Goal: Check status: Check status

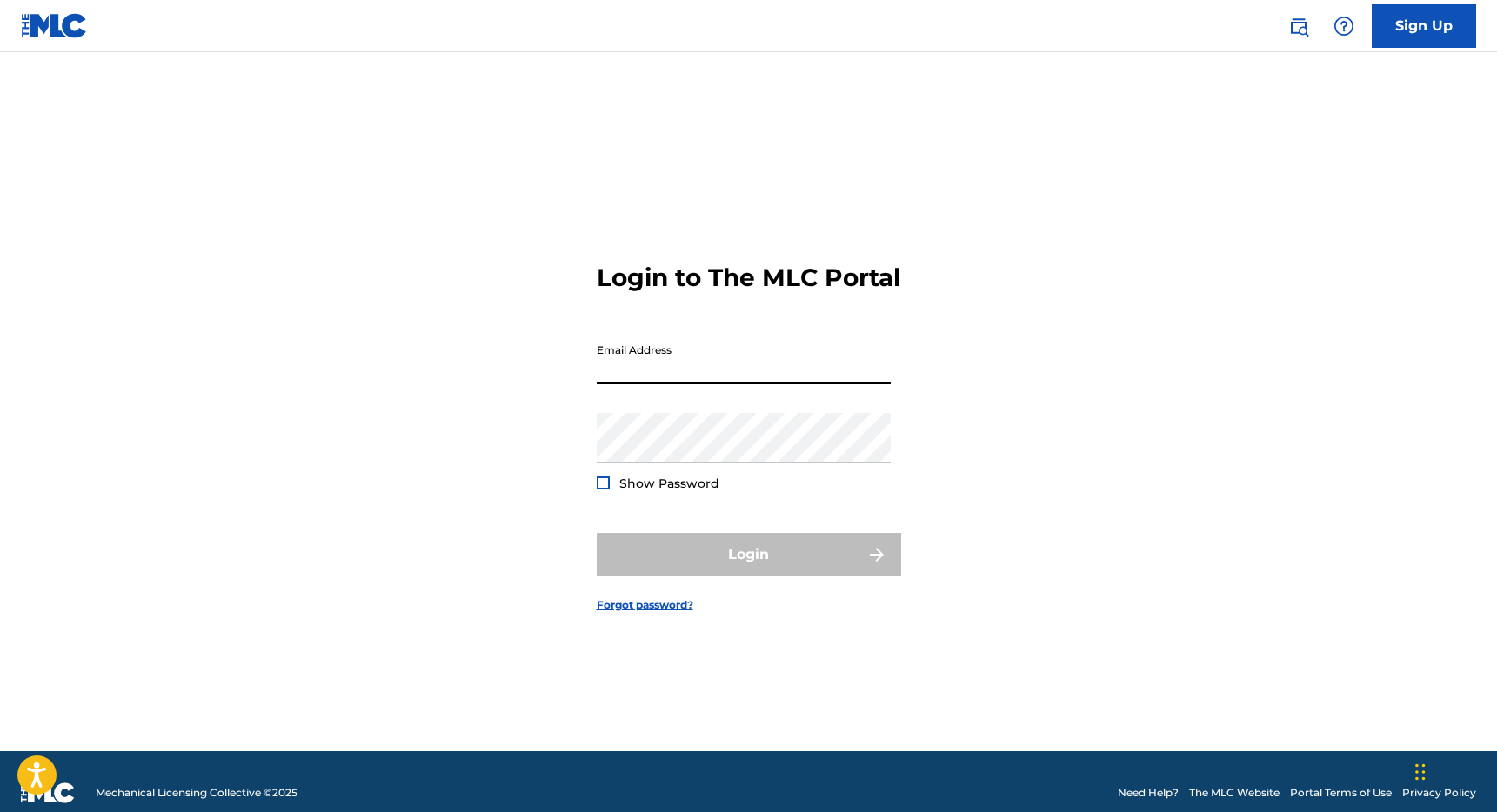
click at [678, 378] on input "Email Address" at bounding box center [744, 360] width 294 height 50
type input "[PERSON_NAME][EMAIL_ADDRESS][DOMAIN_NAME]"
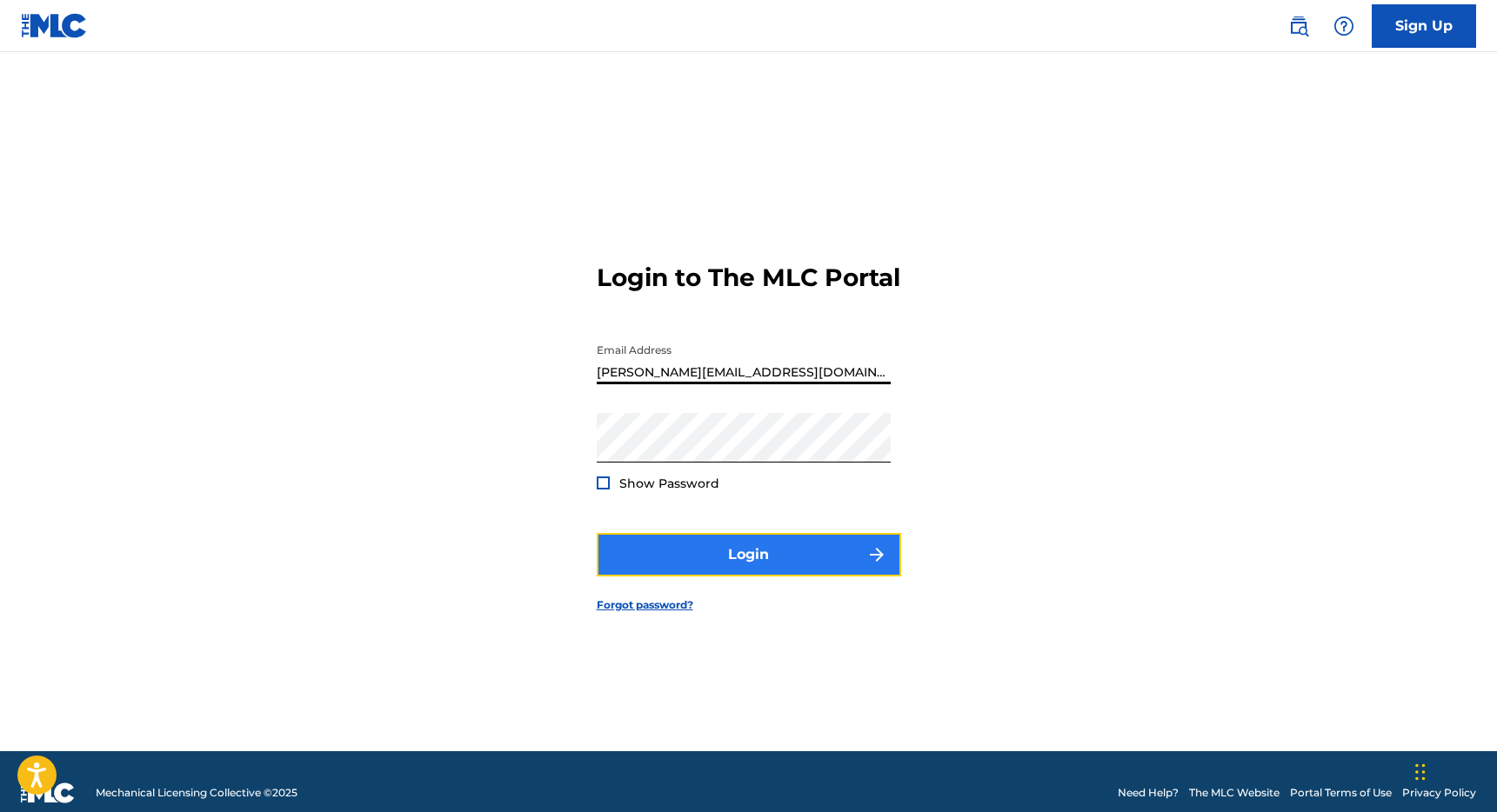
click at [734, 565] on button "Login" at bounding box center [749, 555] width 305 height 44
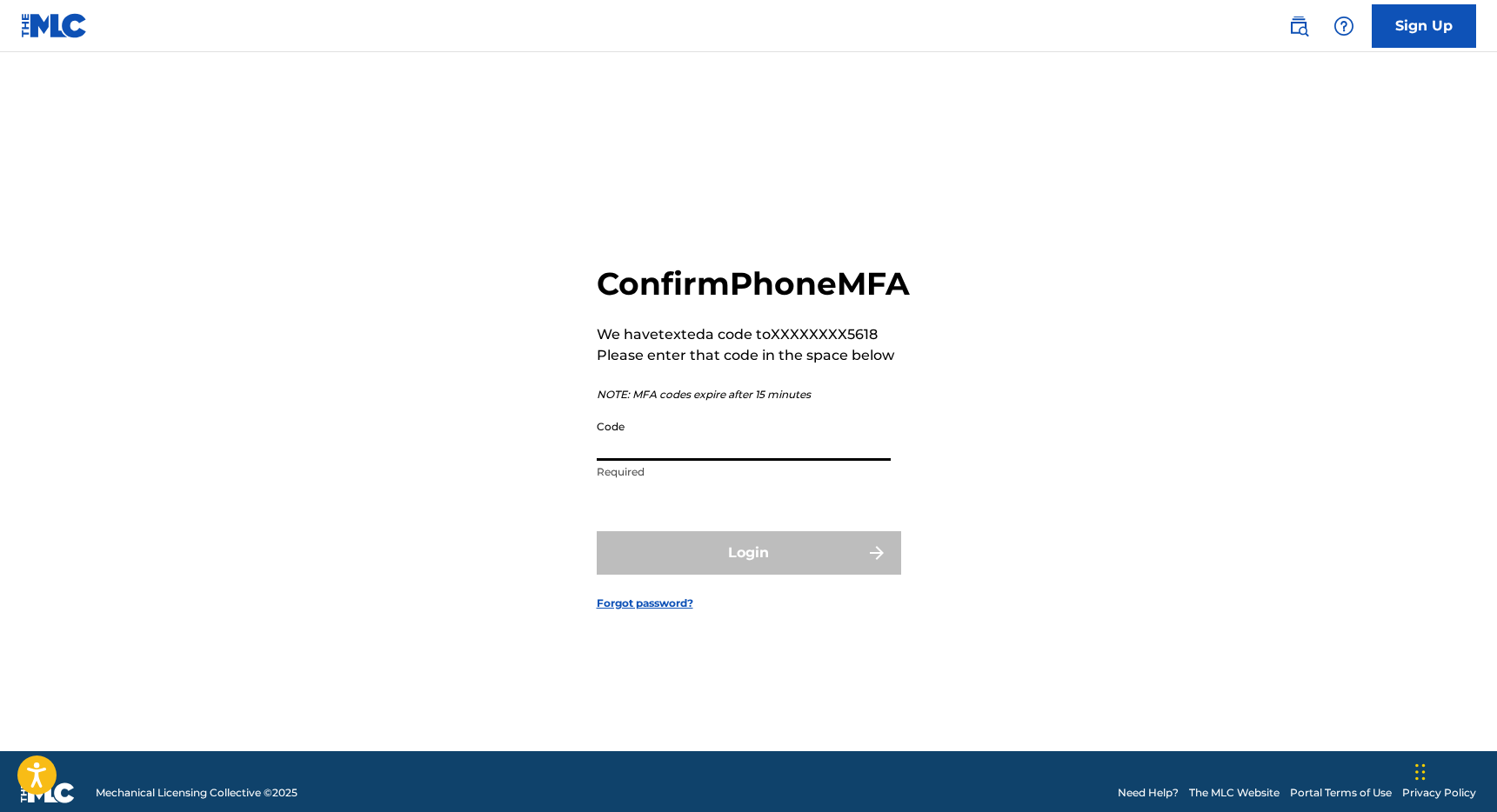
click at [742, 461] on input "Code" at bounding box center [744, 436] width 294 height 50
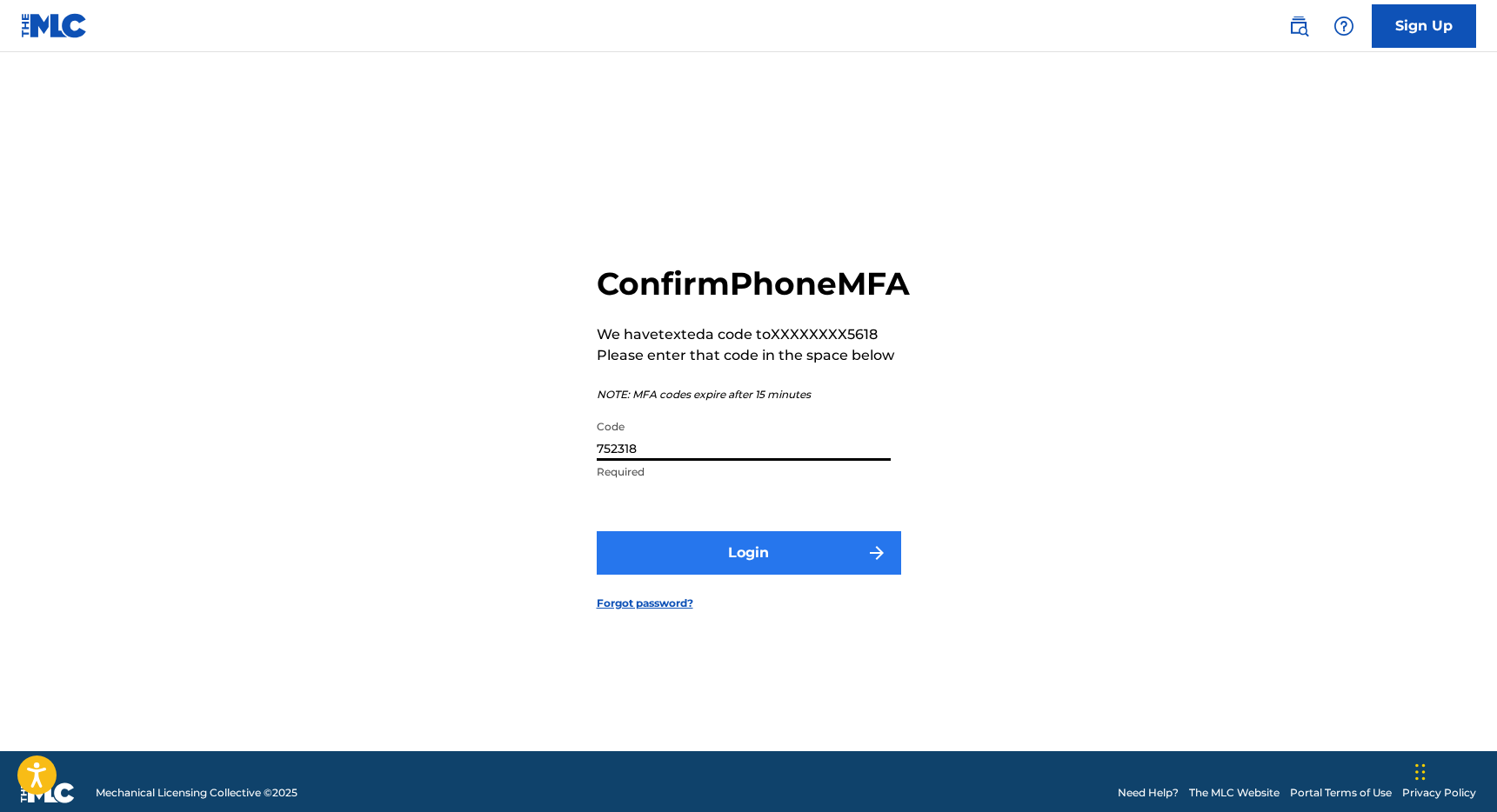
type input "752318"
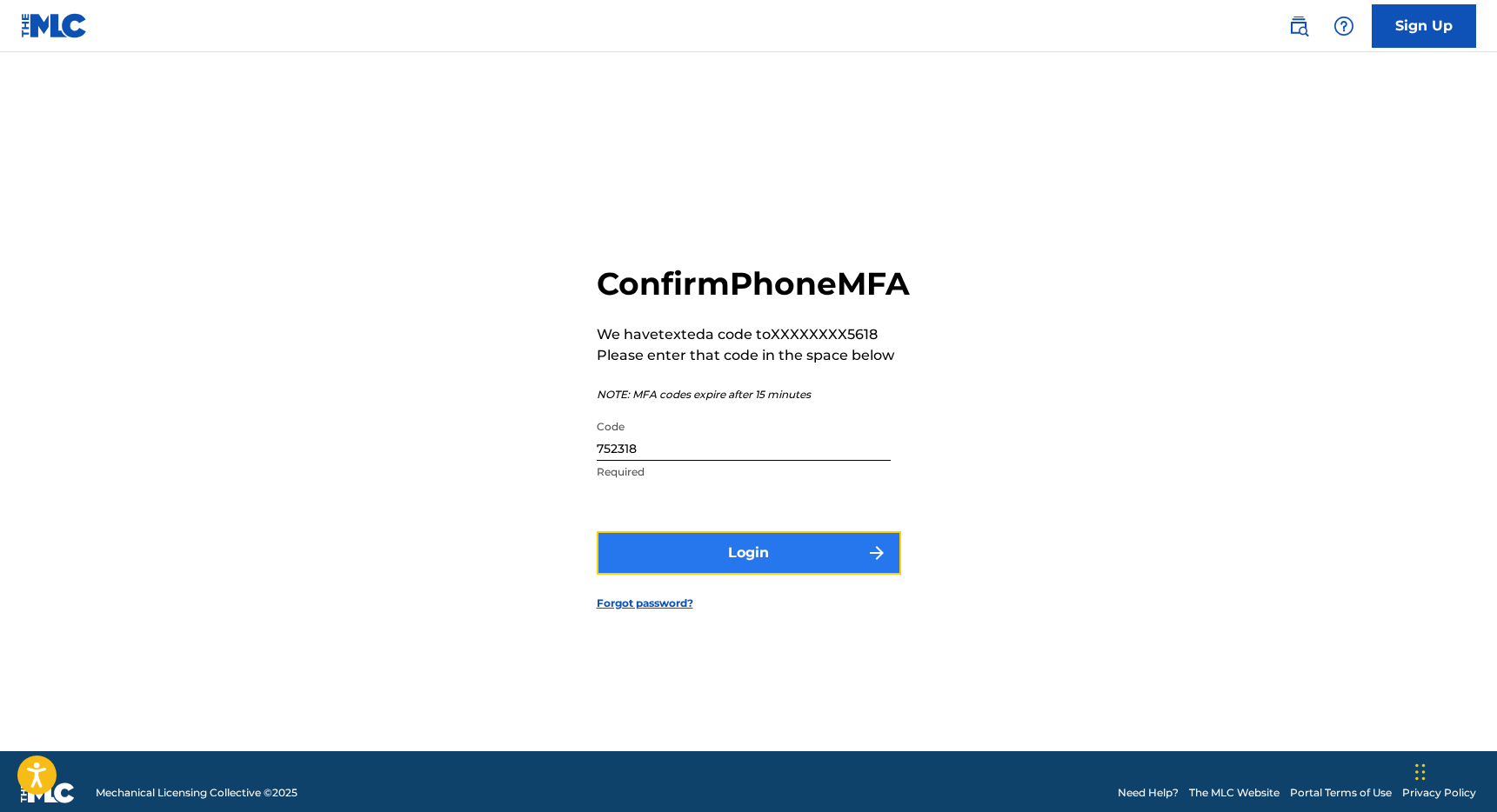
click at [777, 560] on button "Login" at bounding box center [749, 553] width 305 height 44
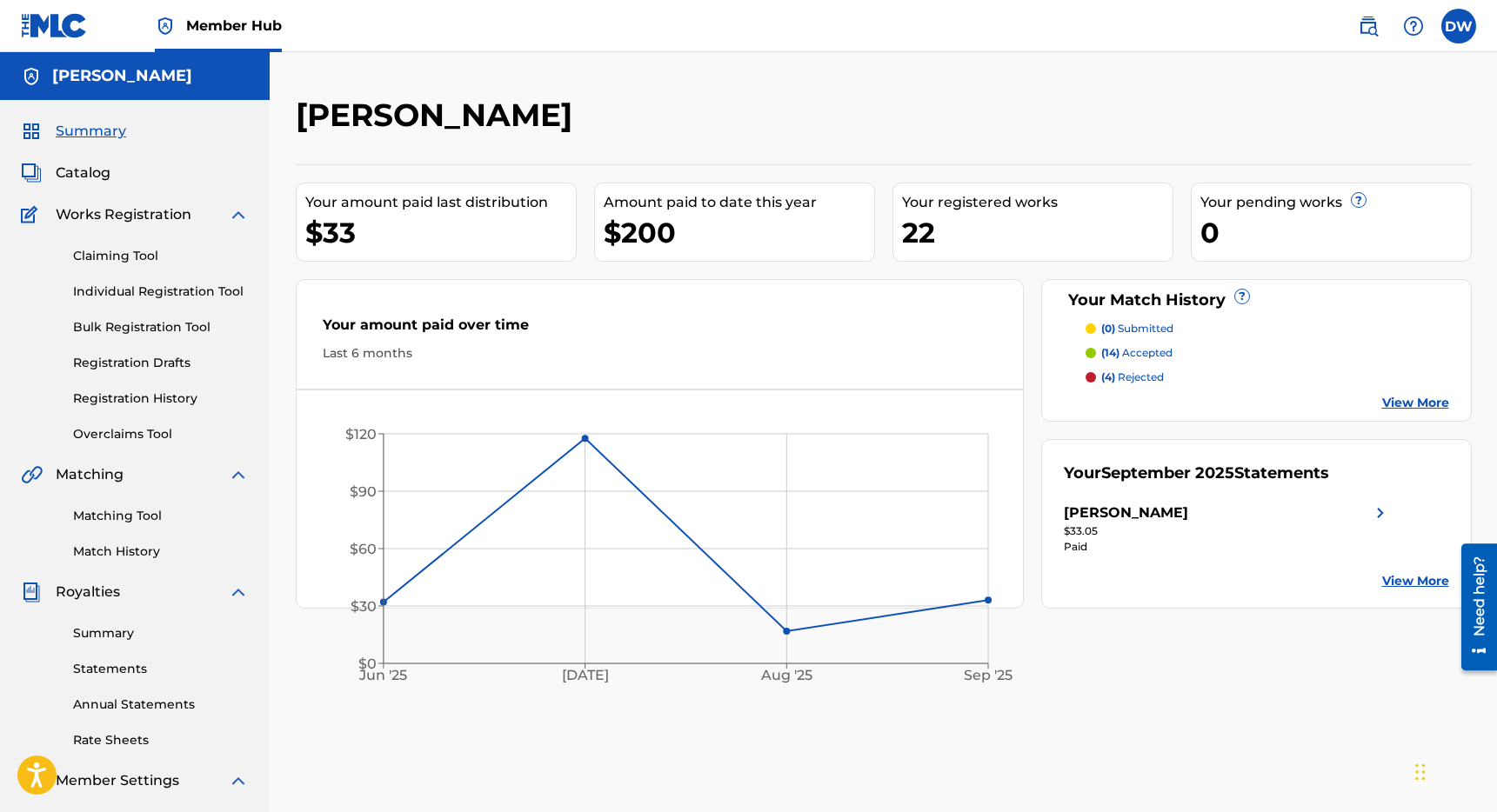
click at [1133, 378] on p "(4) rejected" at bounding box center [1132, 378] width 62 height 16
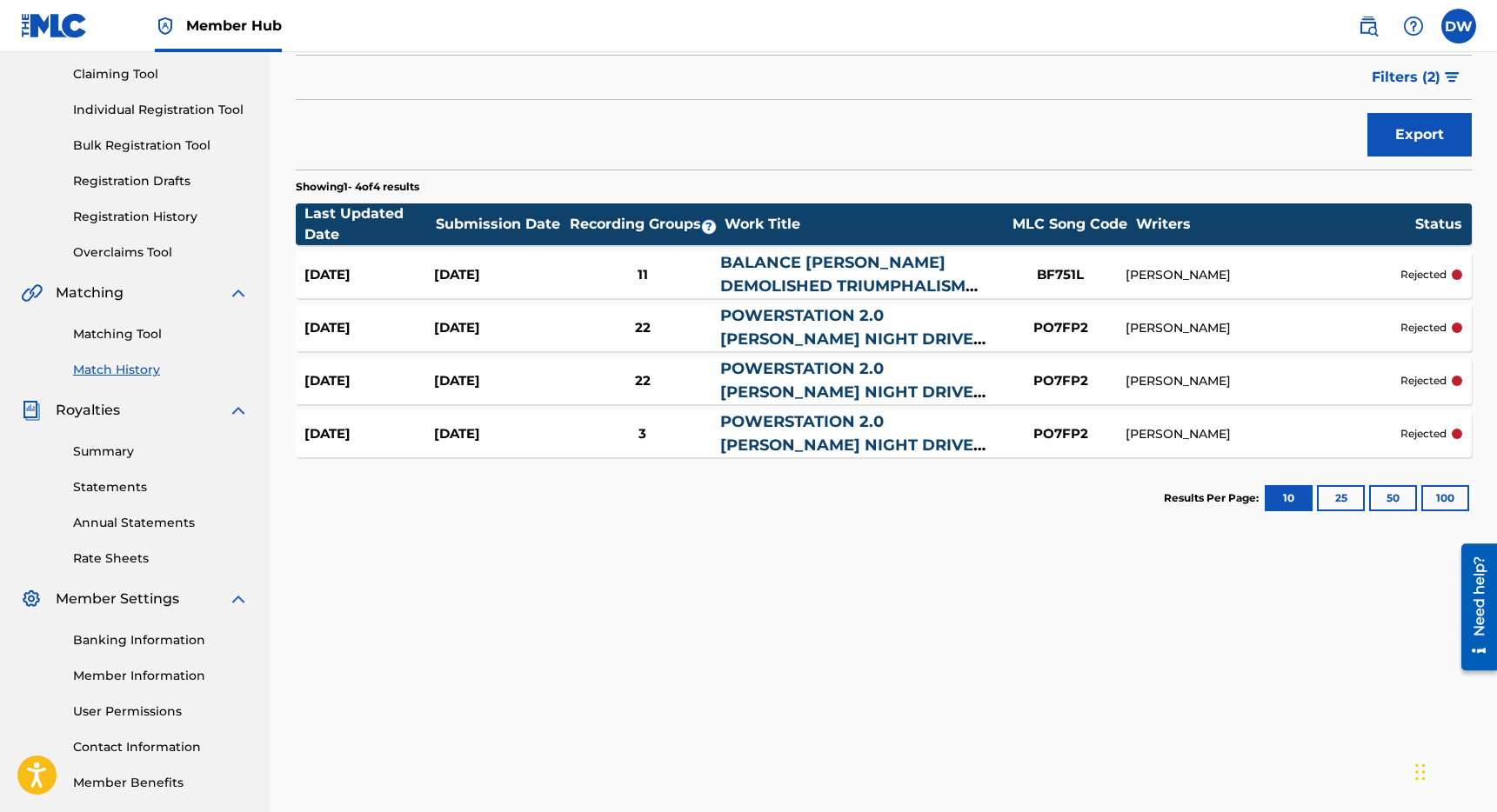
scroll to position [188, 0]
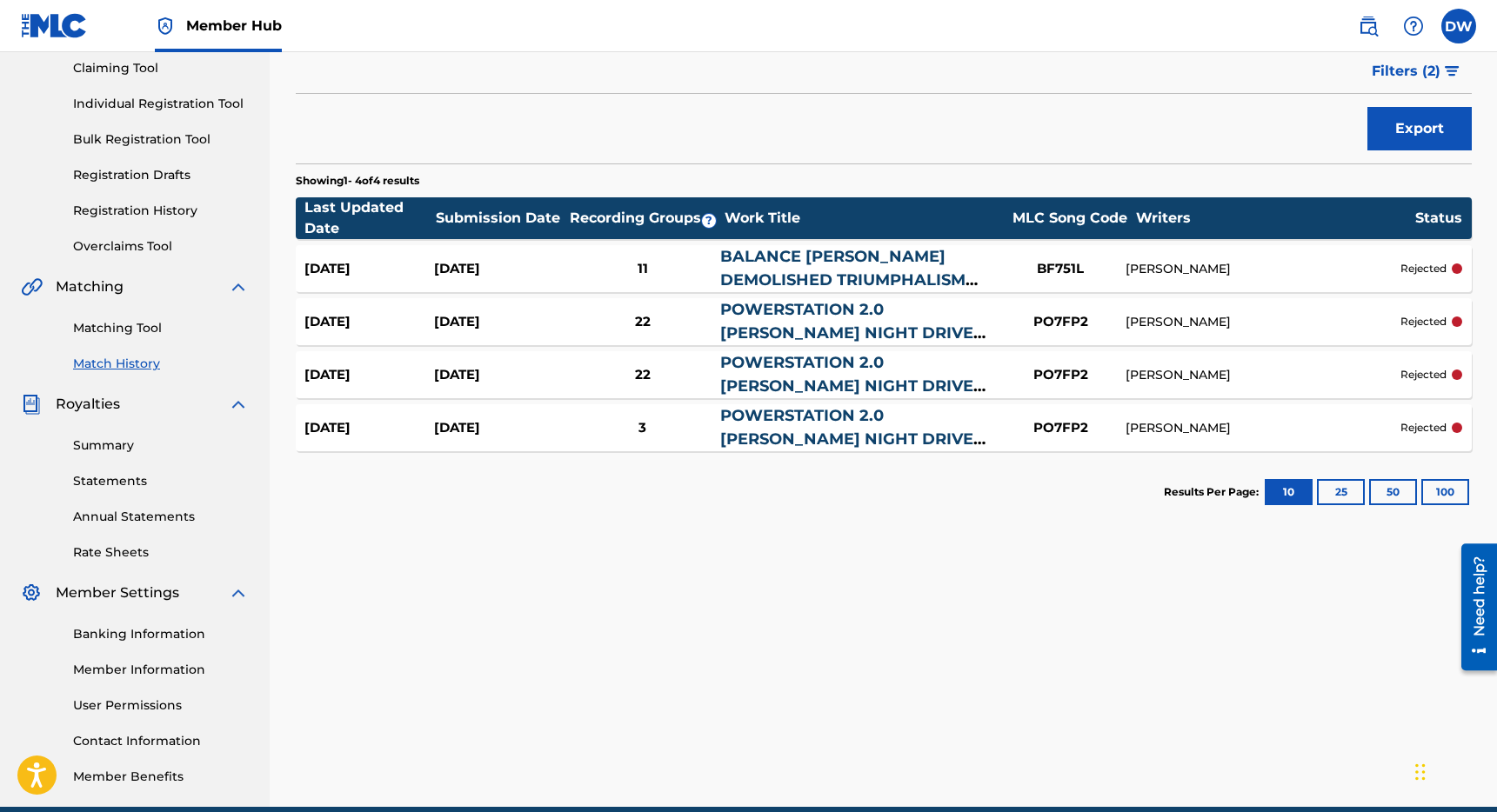
click at [817, 307] on link "POWERSTATION 2.0 [PERSON_NAME] NIGHT DRIVE REMIX" at bounding box center [847, 333] width 253 height 66
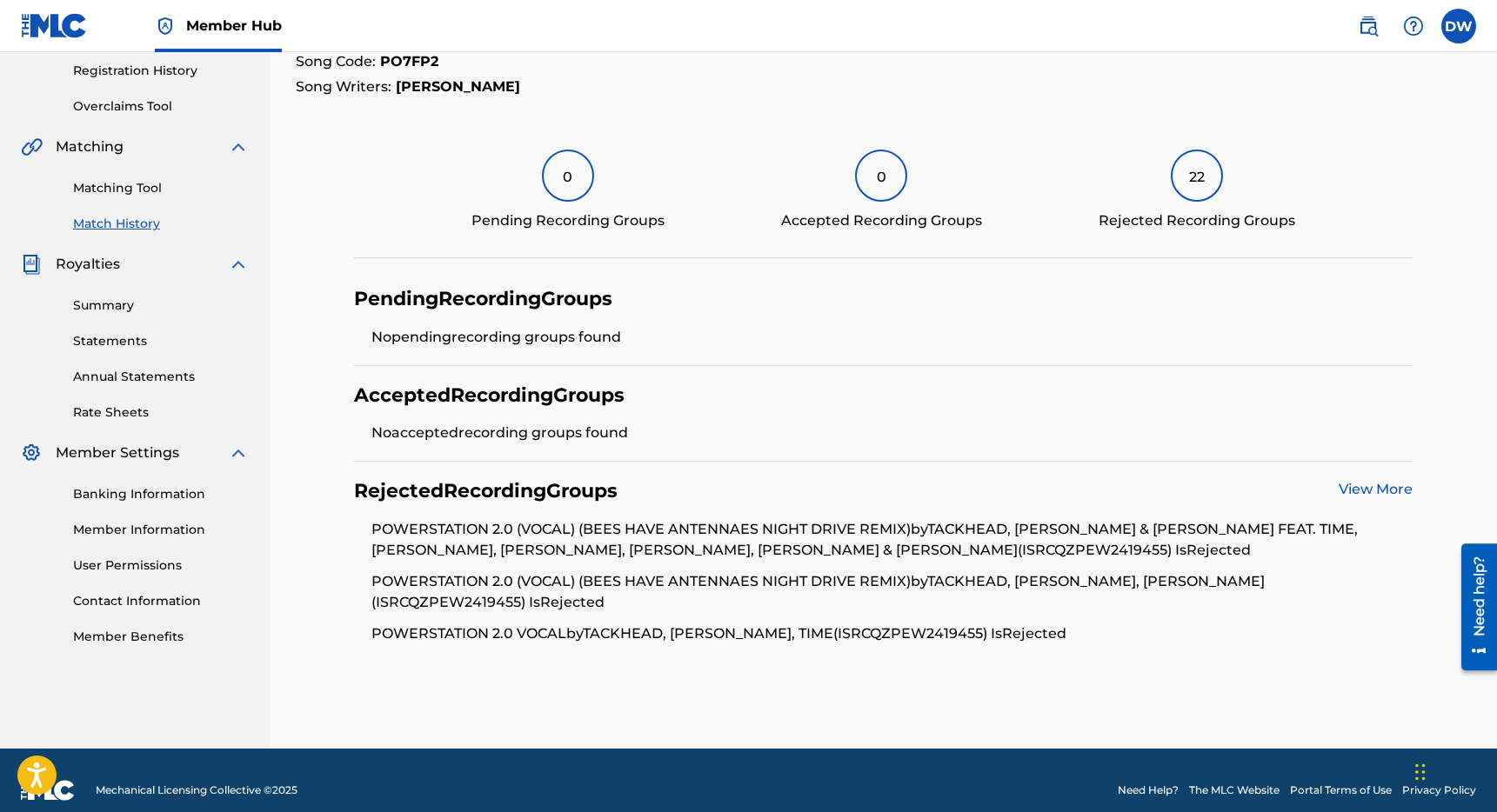
scroll to position [347, 0]
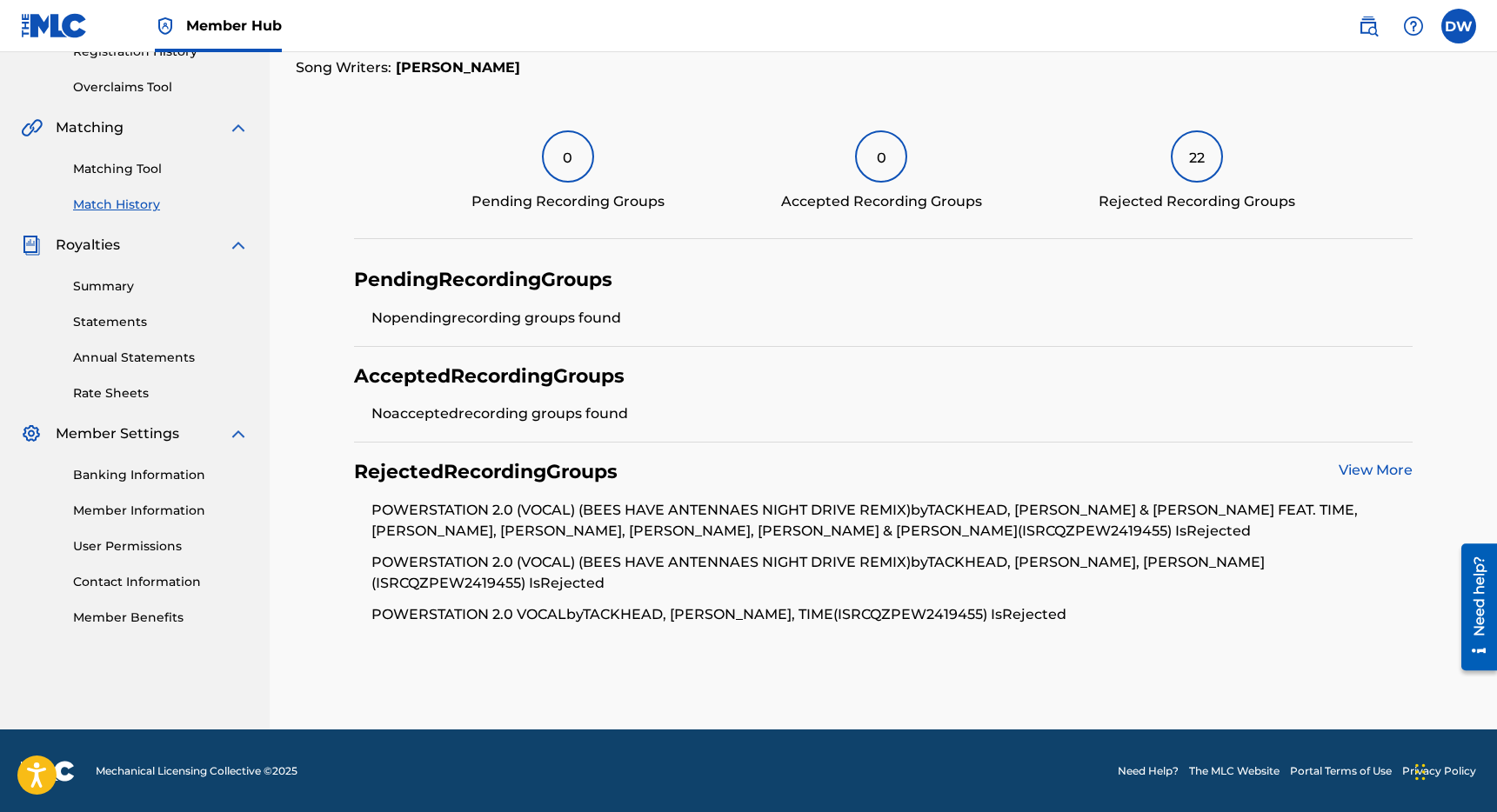
click at [1362, 466] on link "View More" at bounding box center [1375, 470] width 74 height 17
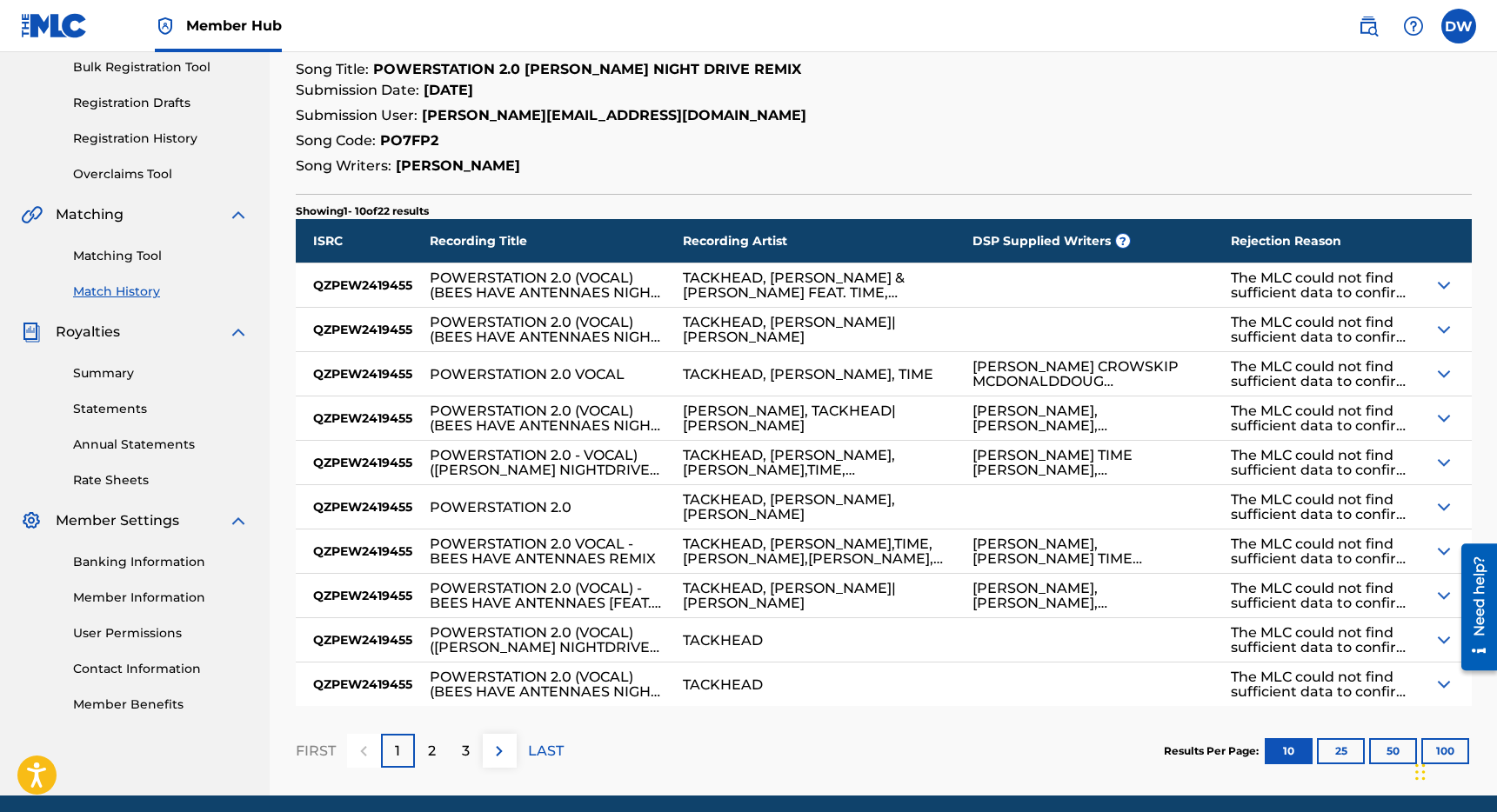
scroll to position [327, 0]
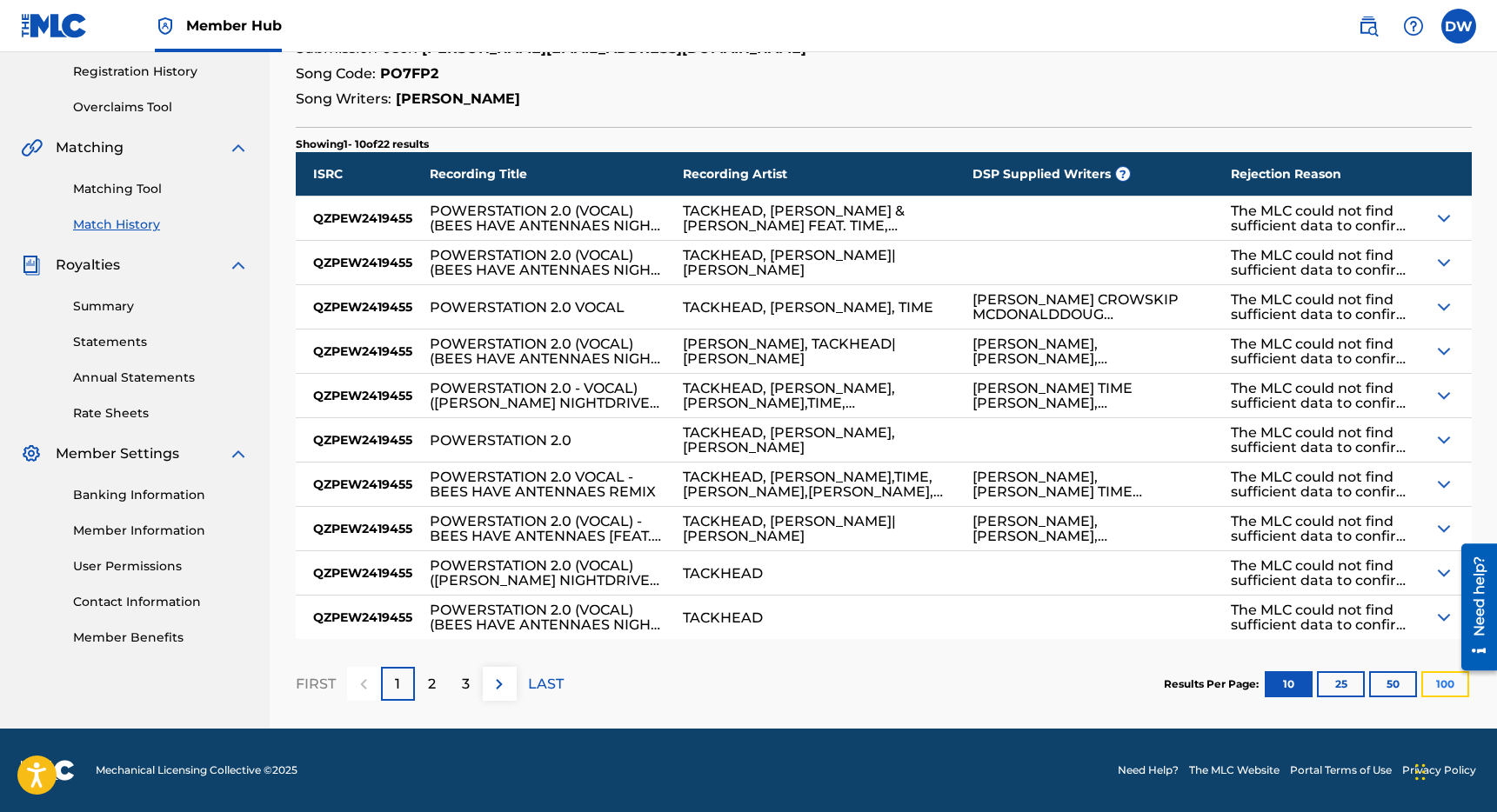
click at [1431, 678] on button "100" at bounding box center [1445, 684] width 48 height 26
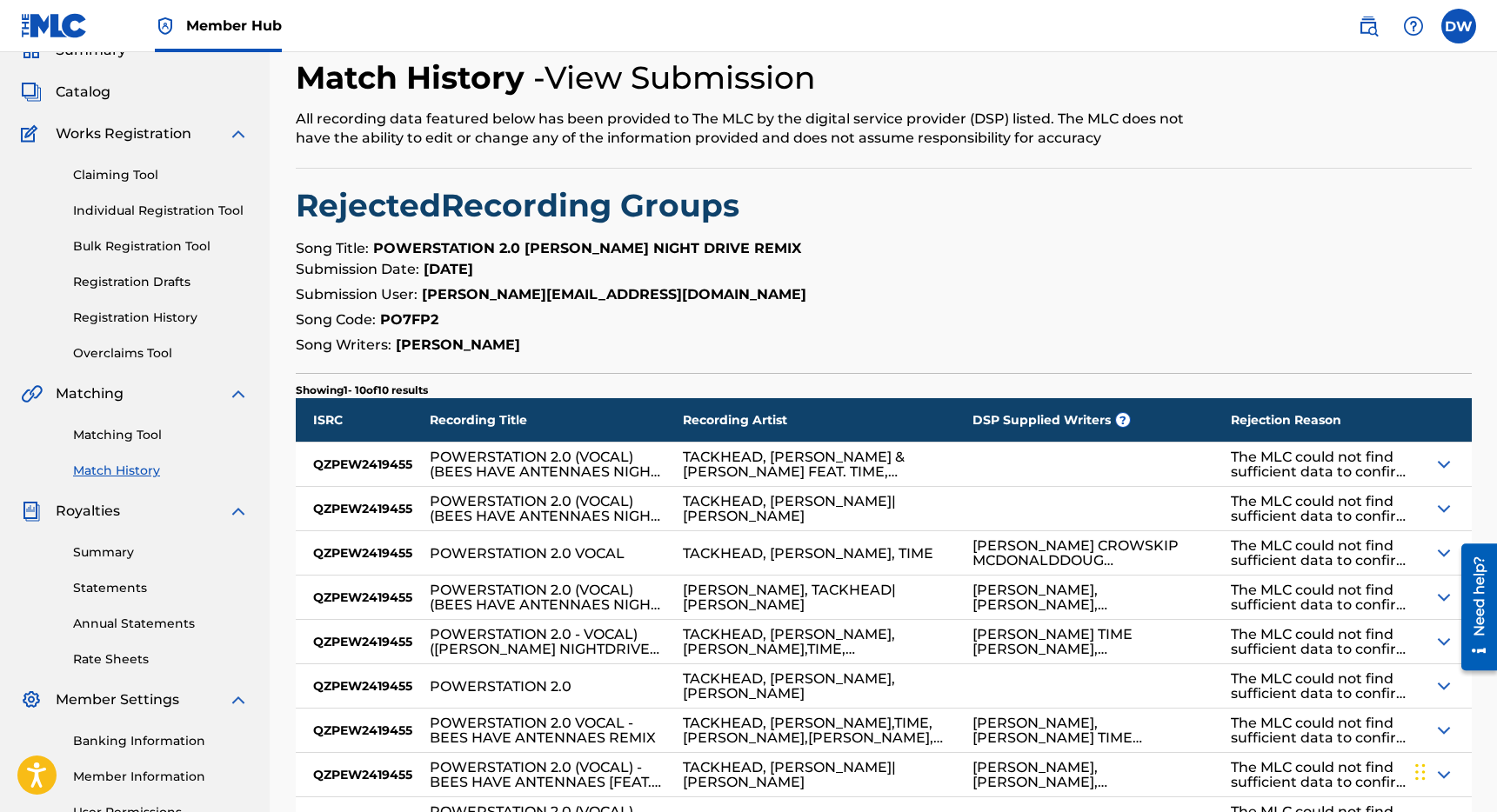
scroll to position [0, 0]
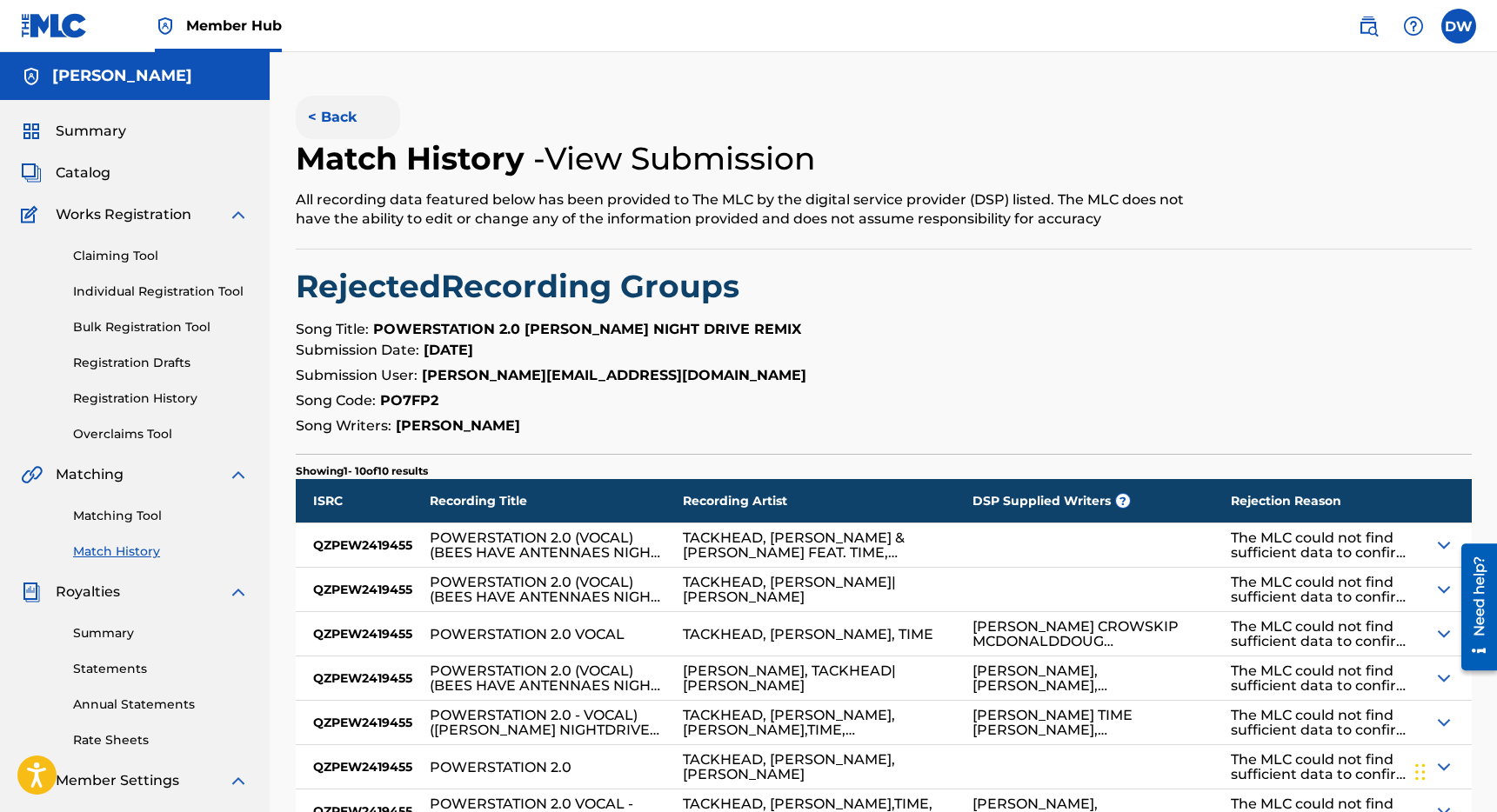
click at [314, 120] on button "< Back" at bounding box center [347, 117] width 104 height 44
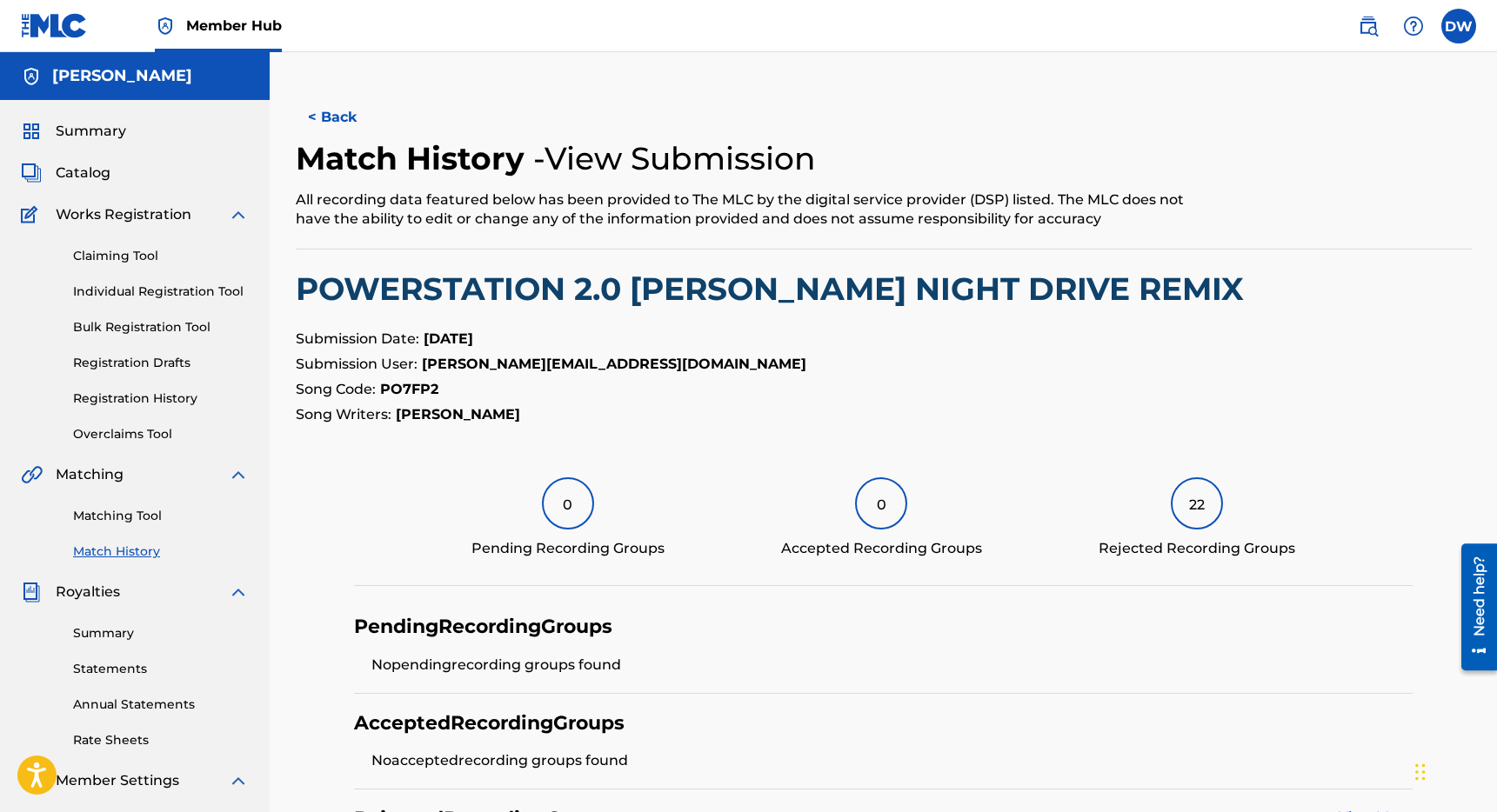
click at [1198, 495] on div "22" at bounding box center [1197, 503] width 53 height 53
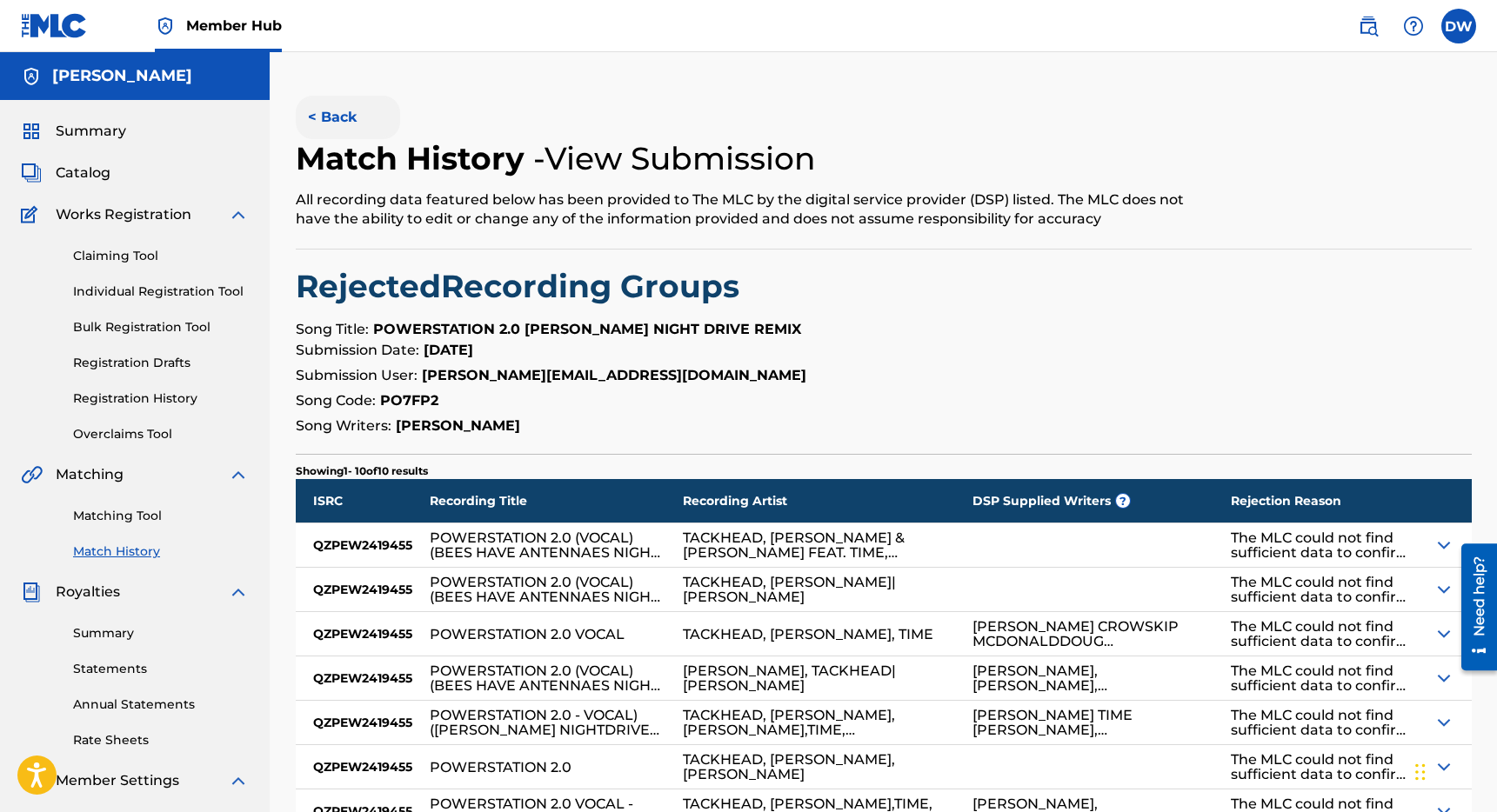
click at [313, 112] on button "< Back" at bounding box center [347, 117] width 104 height 44
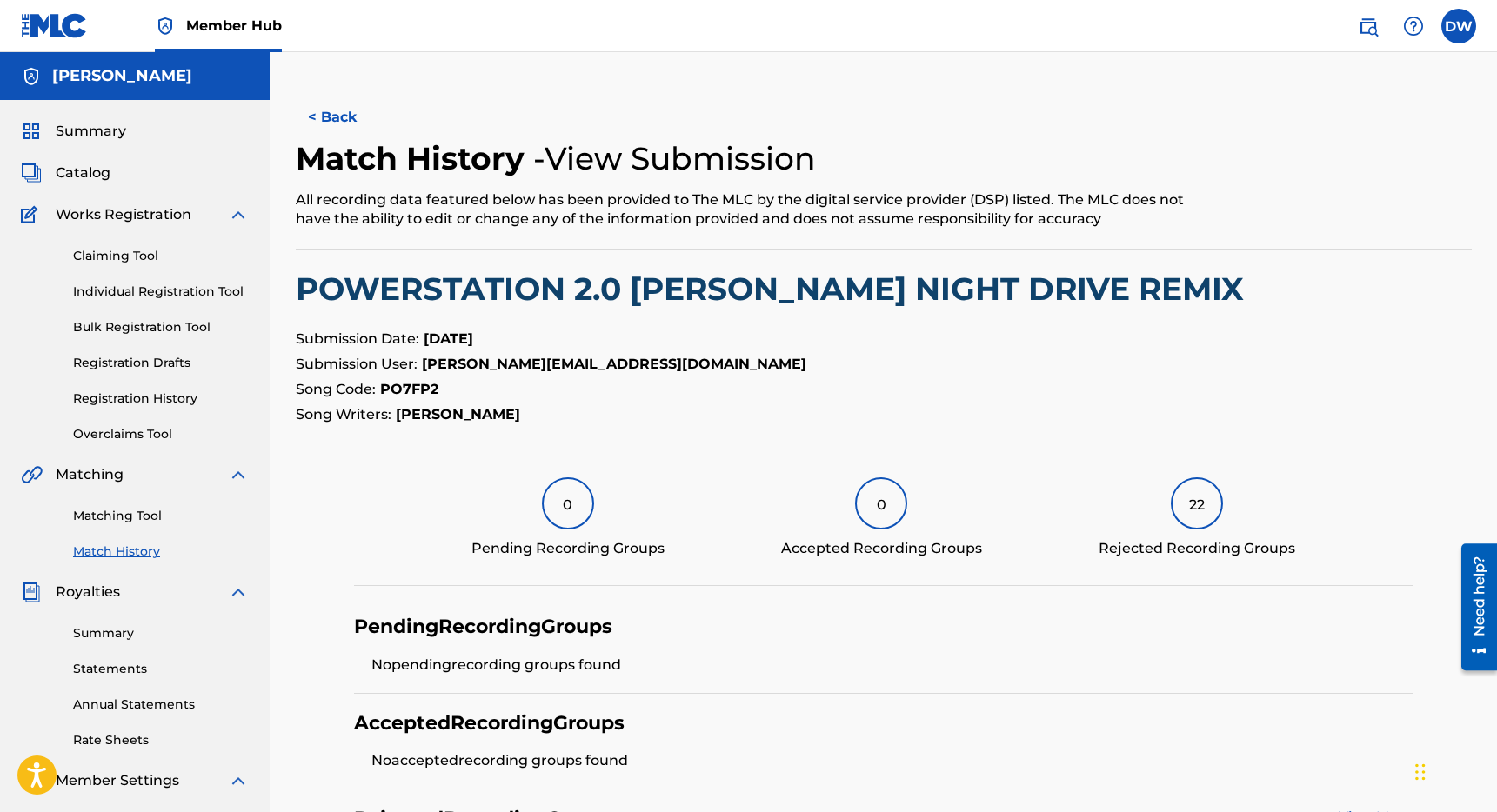
click at [313, 112] on button "< Back" at bounding box center [347, 117] width 104 height 44
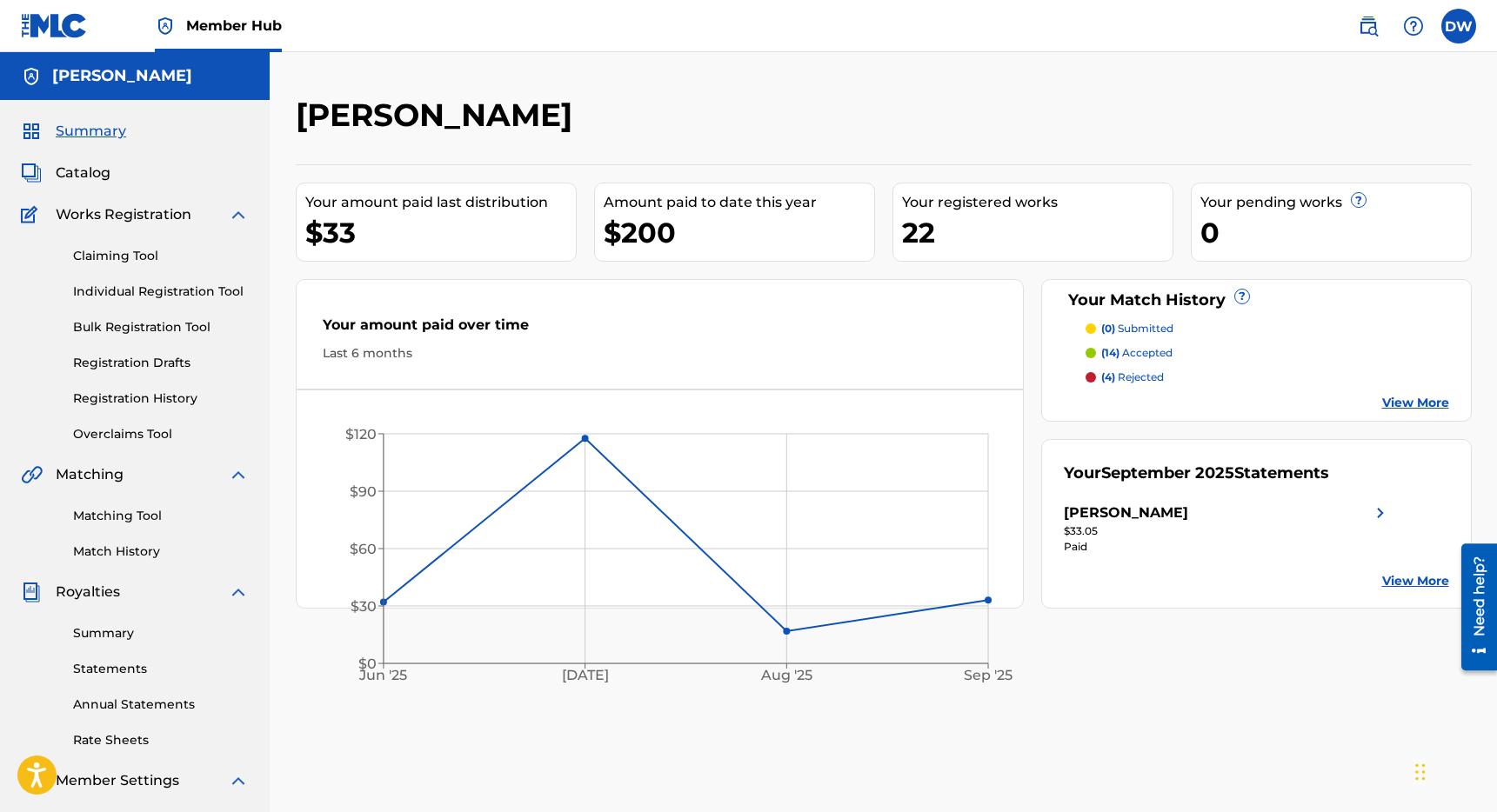
click at [1140, 376] on p "(4) rejected" at bounding box center [1132, 378] width 62 height 16
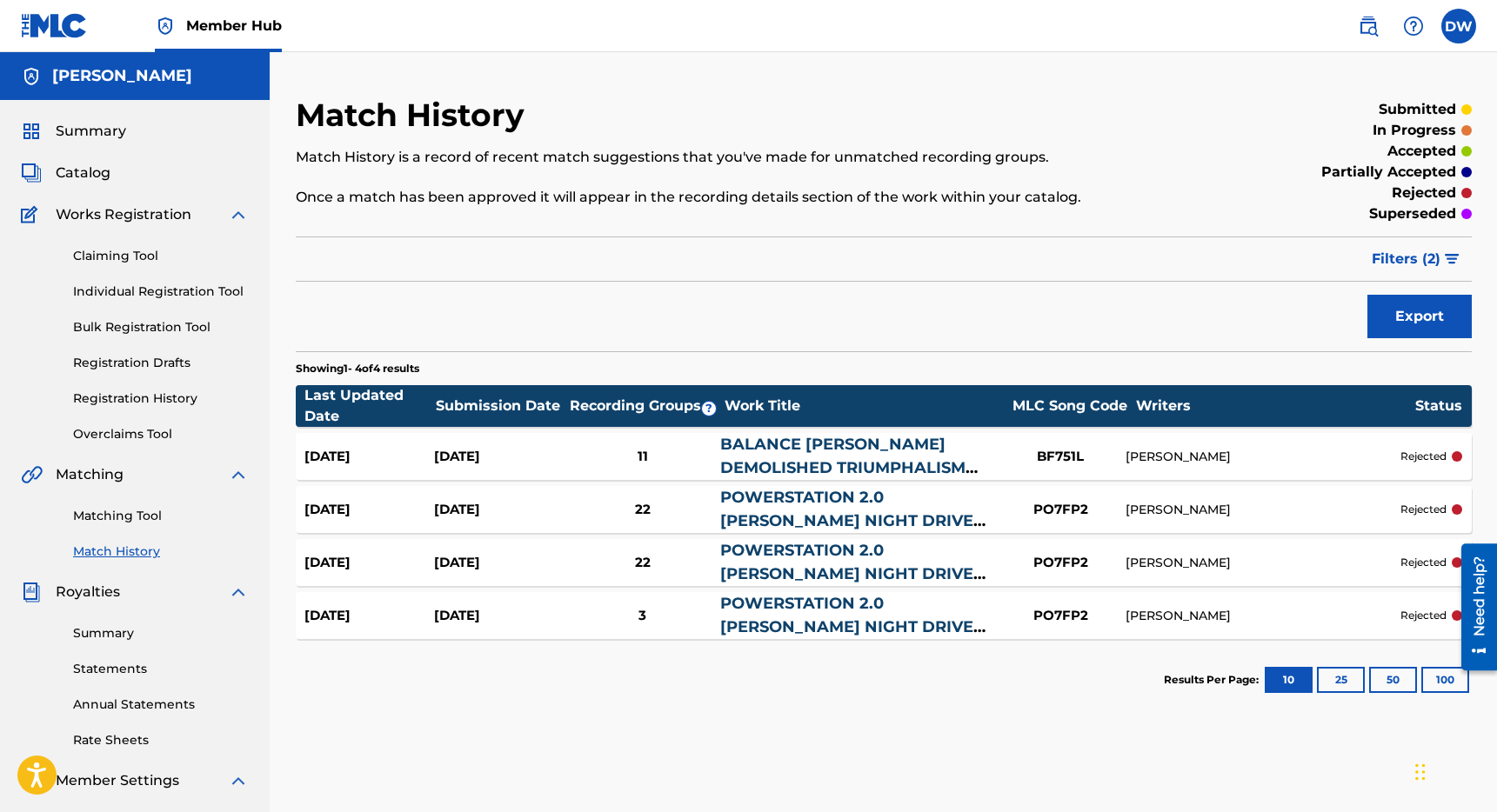
click at [860, 451] on link "BALANCE [PERSON_NAME] DEMOLISHED TRIUMPHALISM REMIX" at bounding box center [842, 467] width 245 height 66
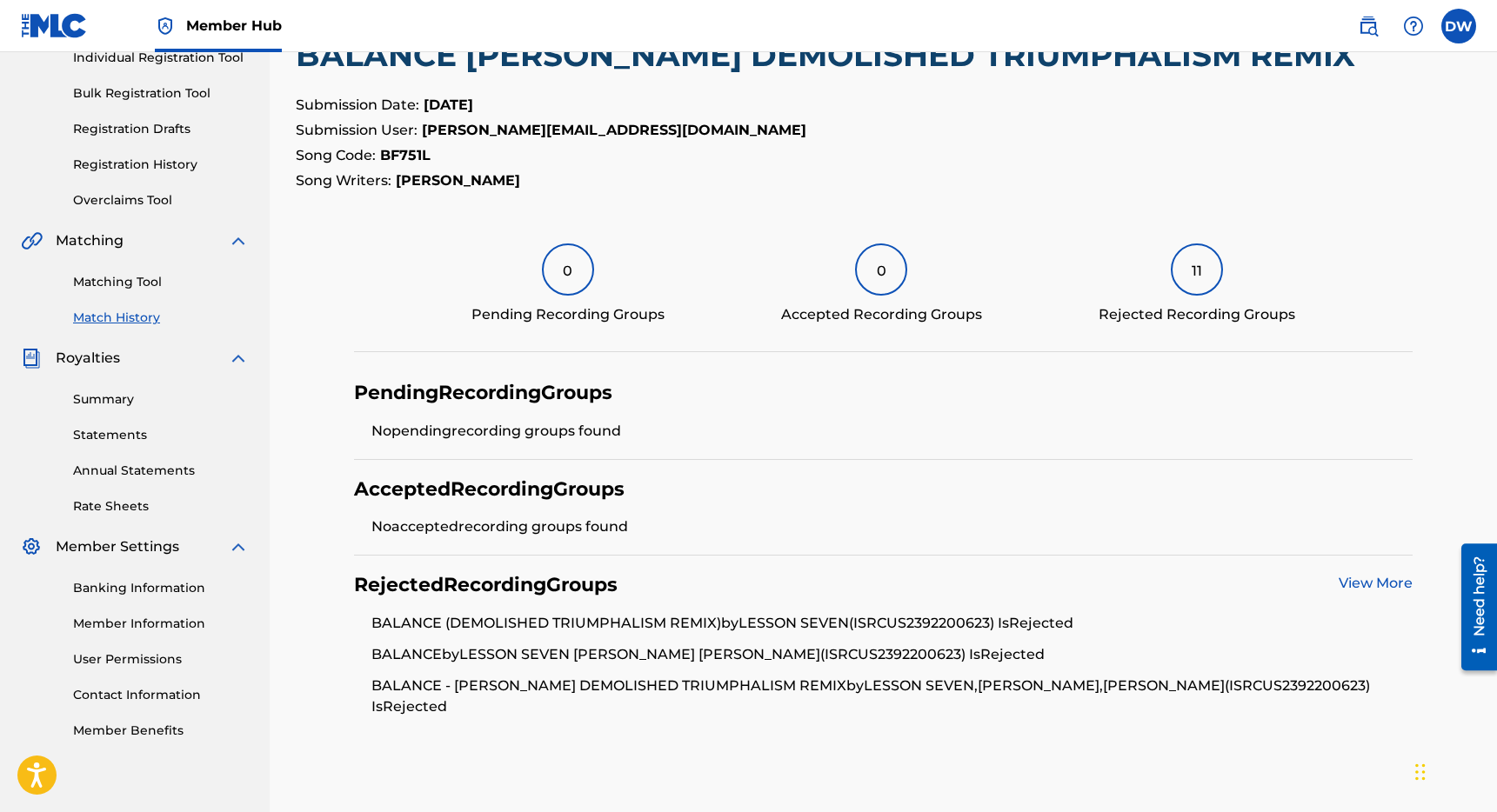
scroll to position [326, 0]
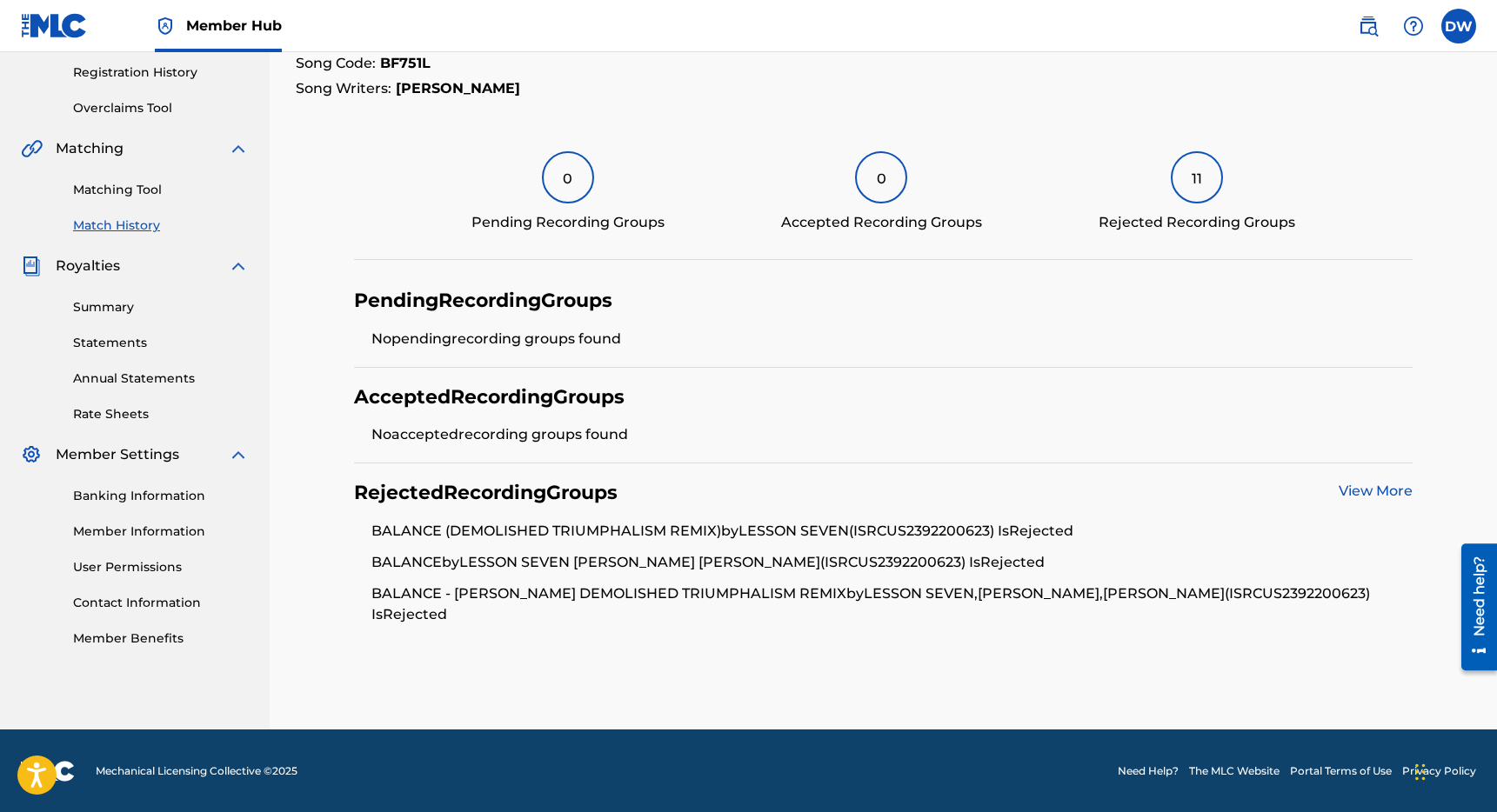
click at [1363, 493] on link "View More" at bounding box center [1375, 491] width 74 height 17
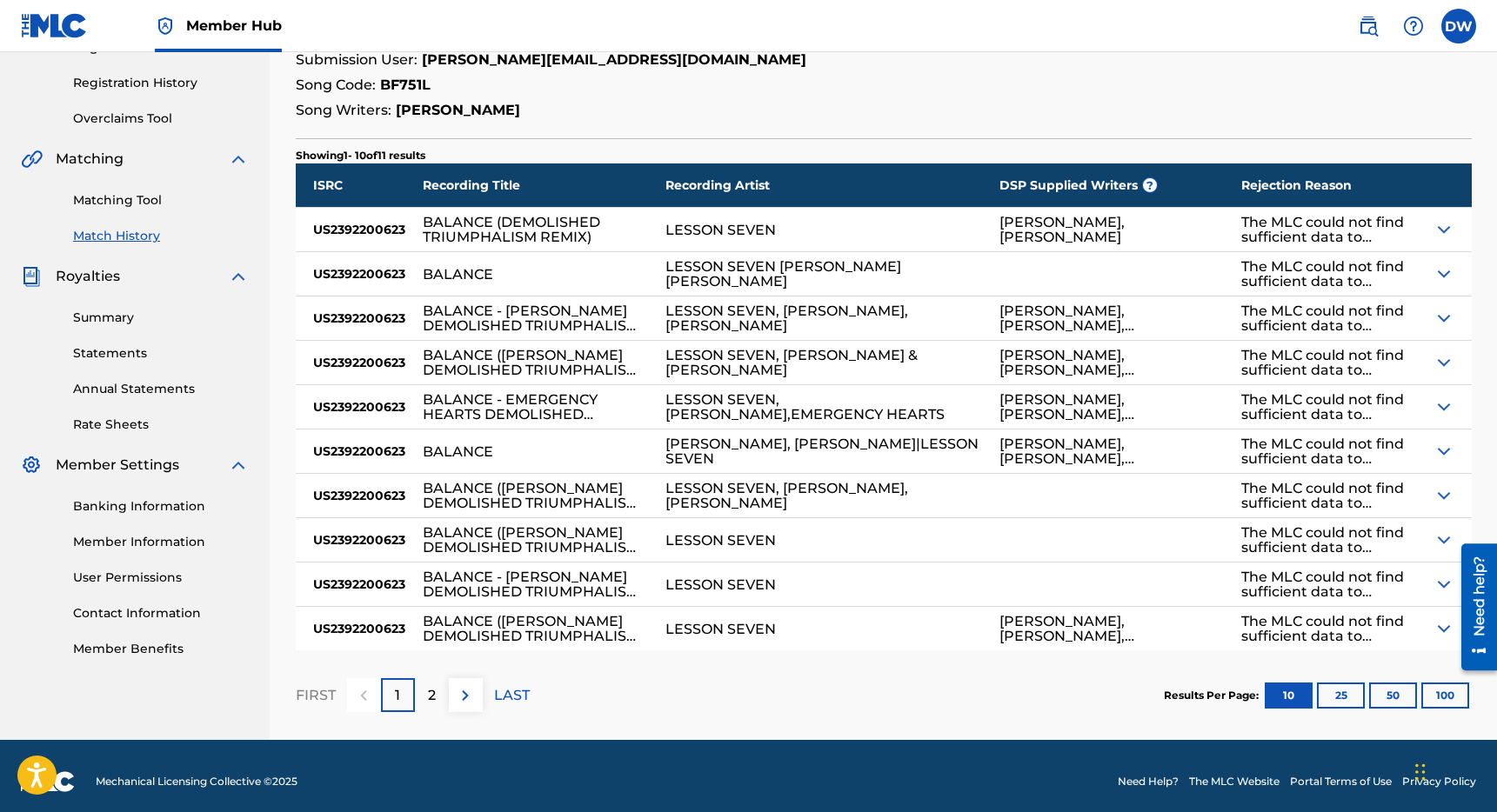
scroll to position [327, 0]
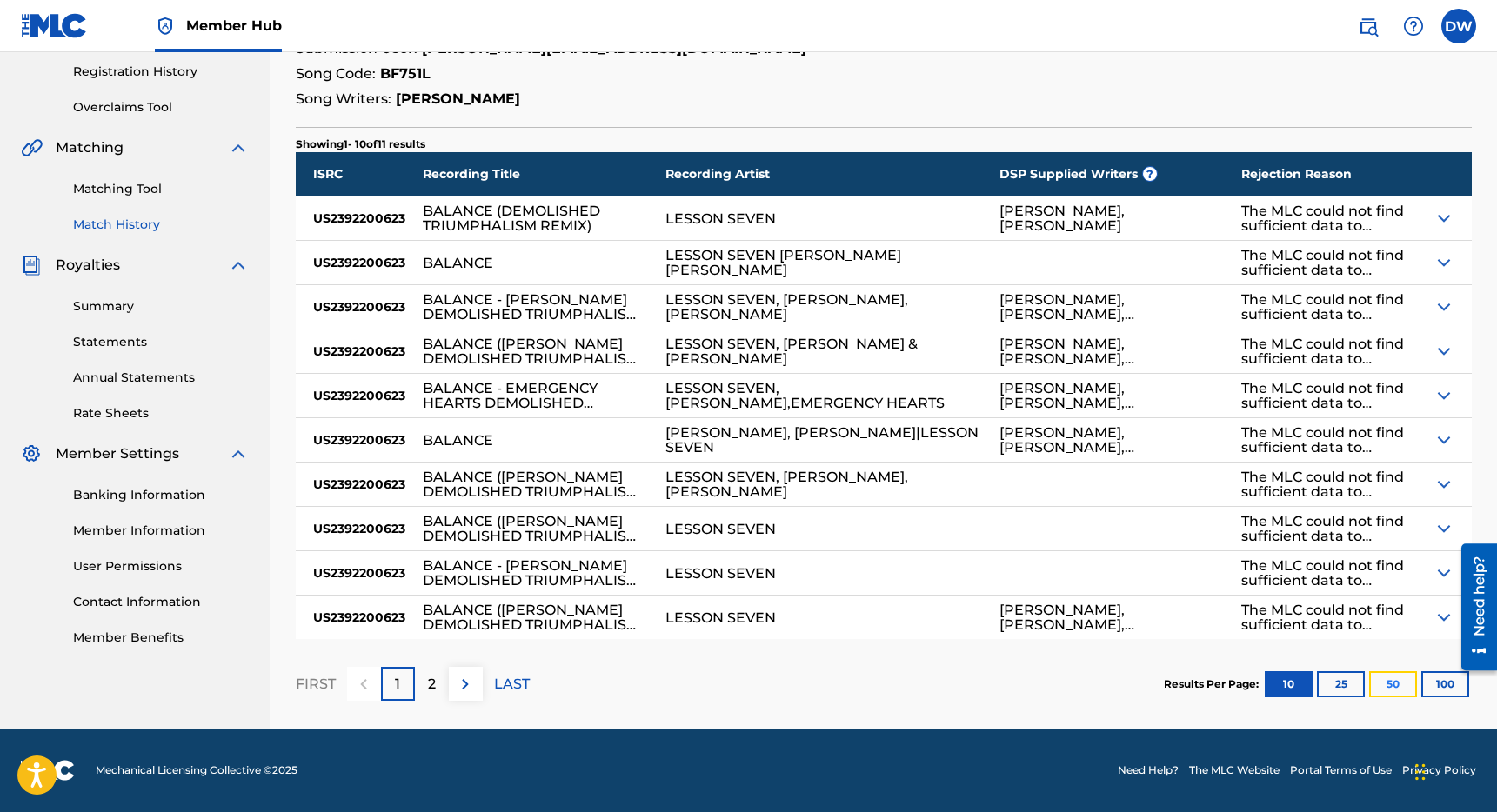
click at [1396, 679] on button "50" at bounding box center [1393, 684] width 48 height 26
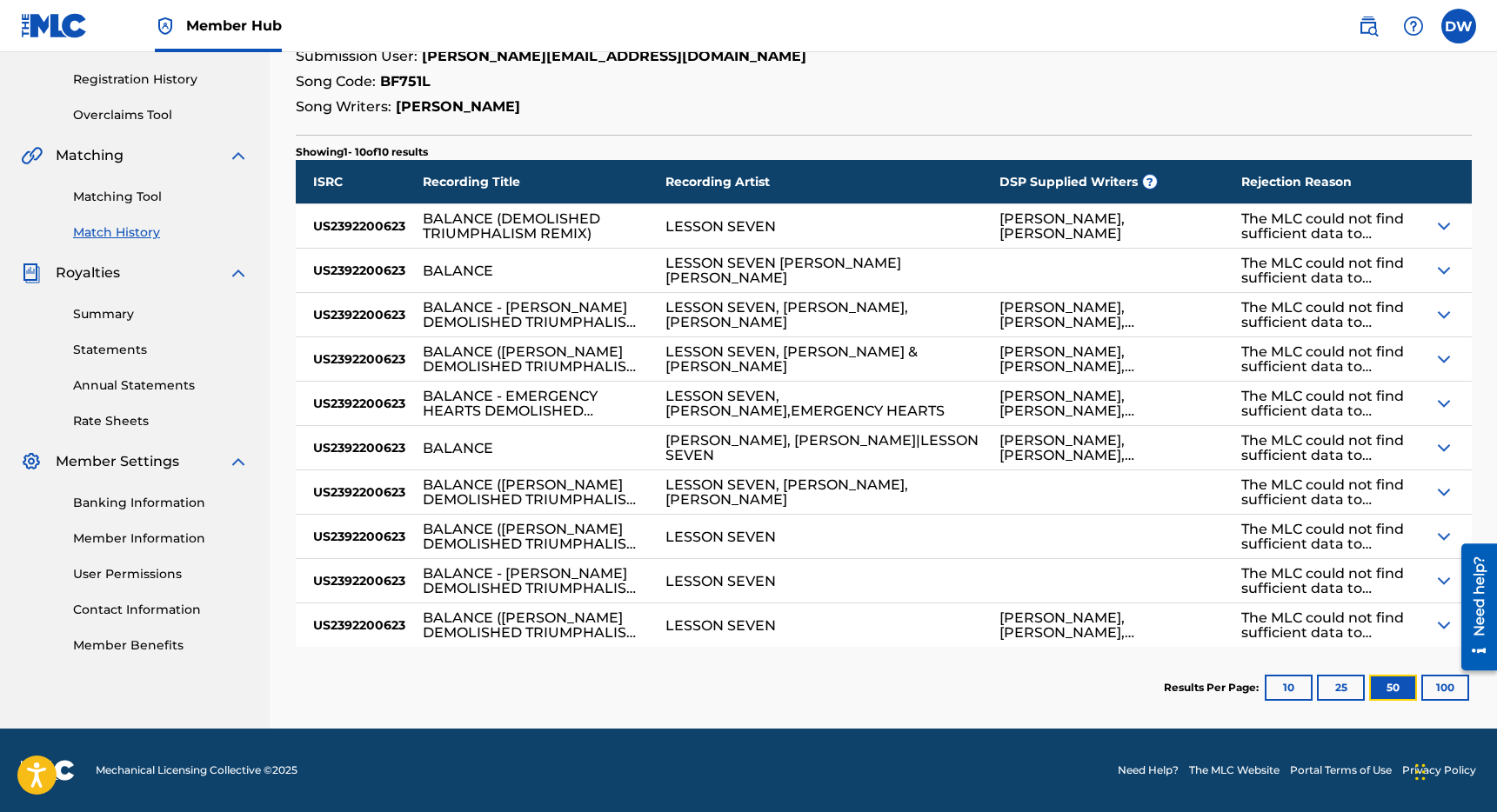
scroll to position [0, 0]
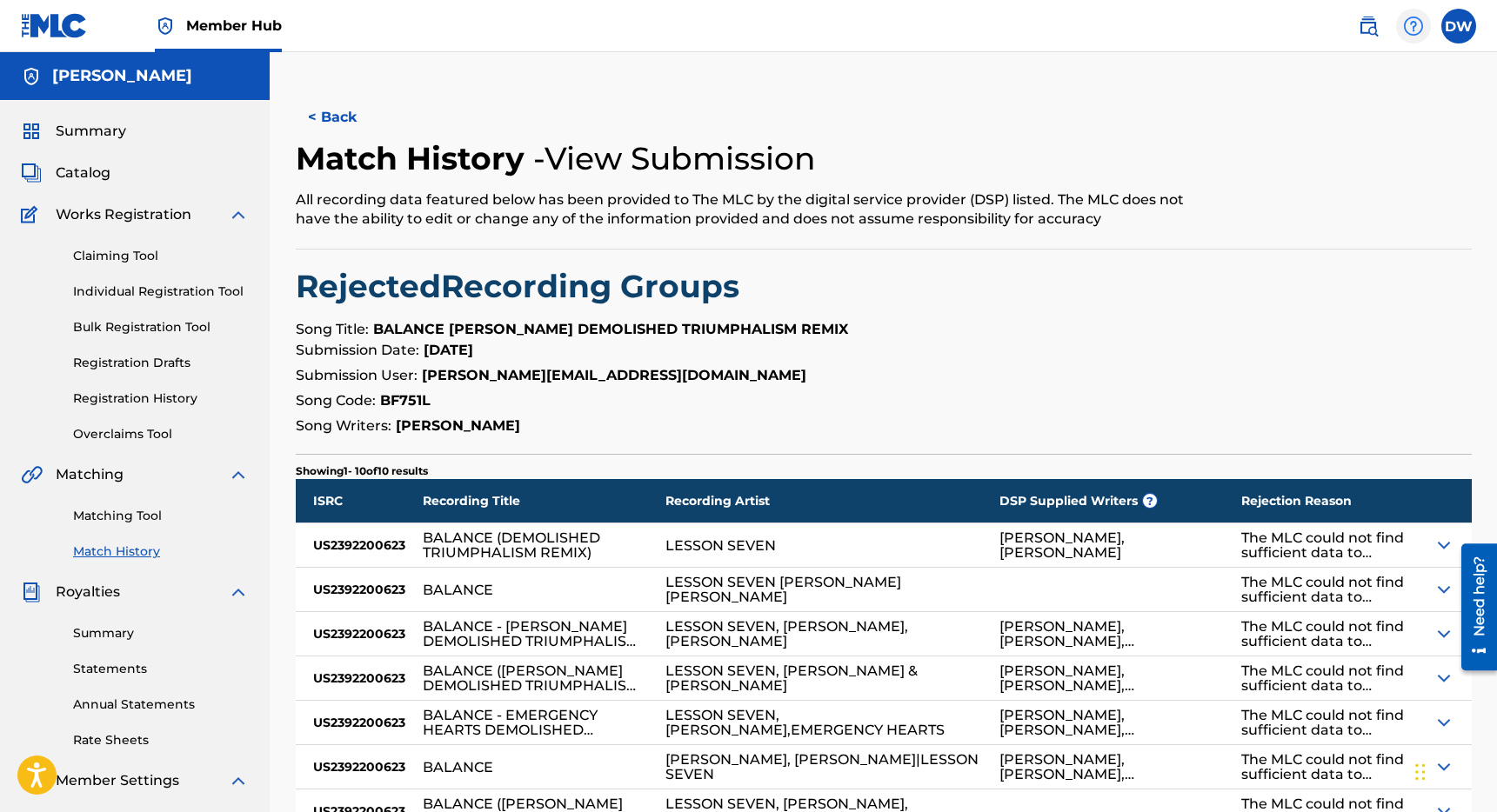
click at [1411, 14] on div at bounding box center [1412, 26] width 35 height 35
click at [1242, 78] on div "< Back Match History - View Submission All recording data featured below has be…" at bounding box center [883, 550] width 1227 height 995
click at [926, 134] on div "< Back" at bounding box center [883, 117] width 1176 height 44
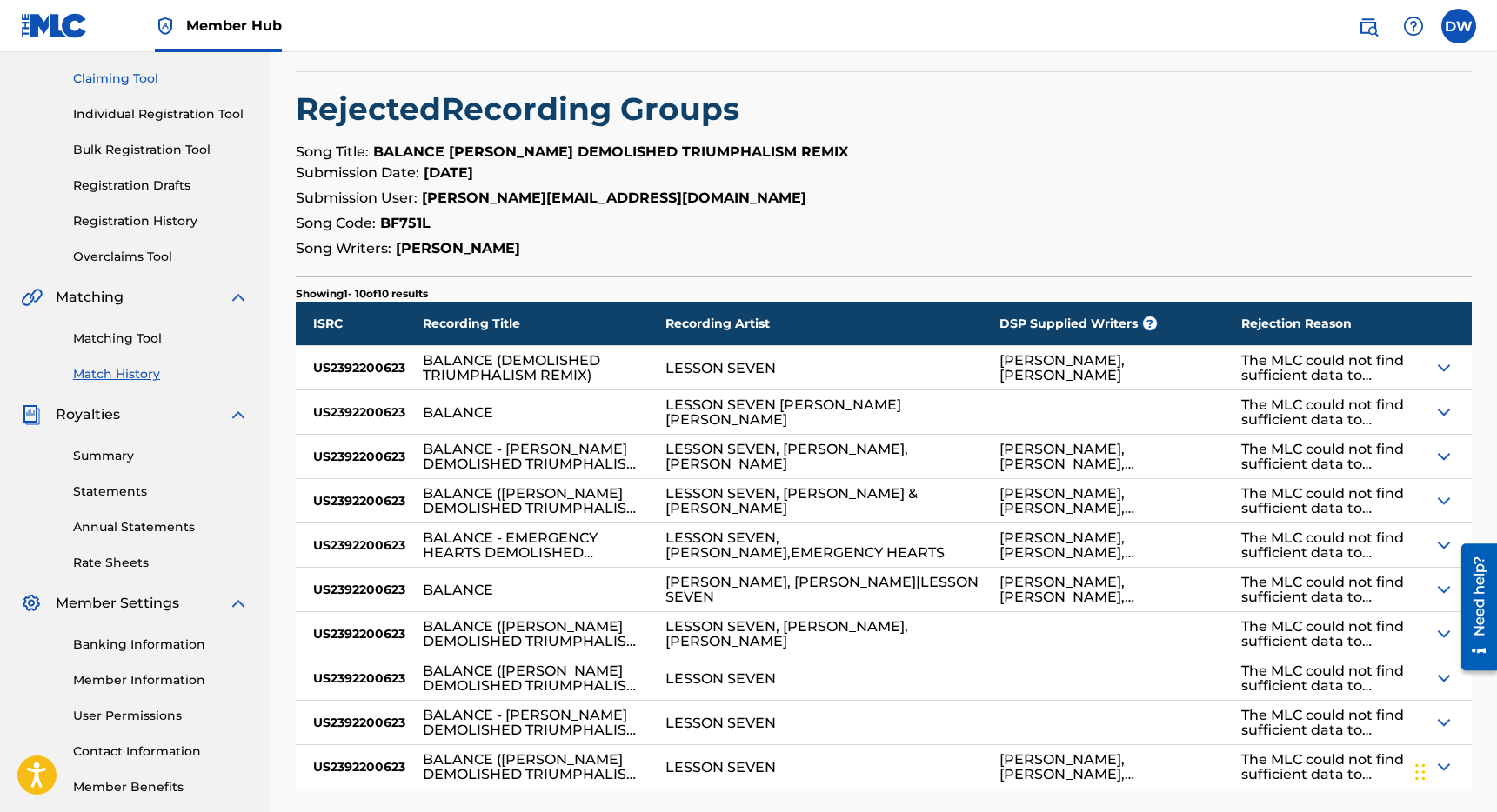
scroll to position [319, 0]
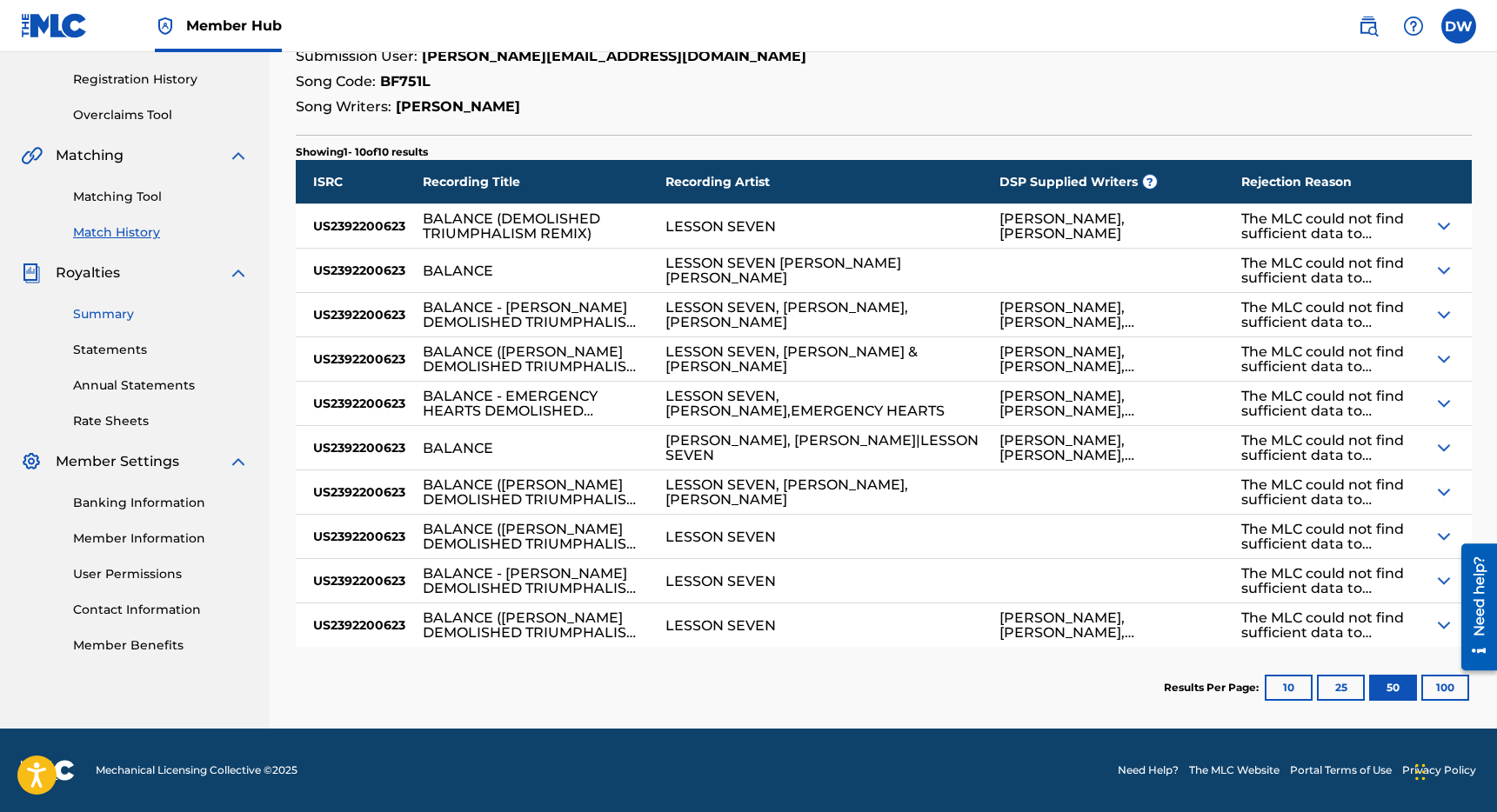
click at [110, 306] on link "Summary" at bounding box center [160, 314] width 175 height 19
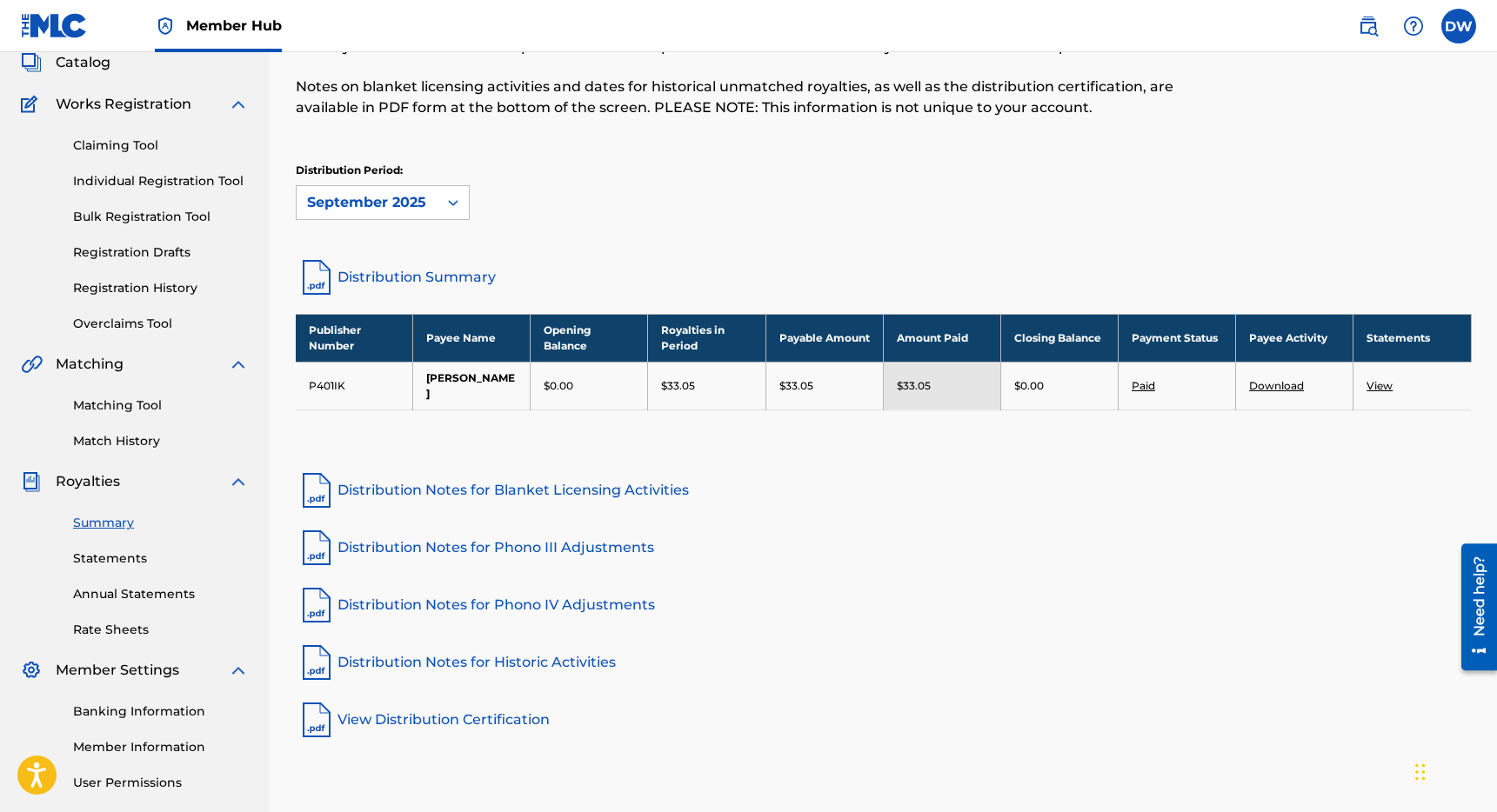
scroll to position [1, 0]
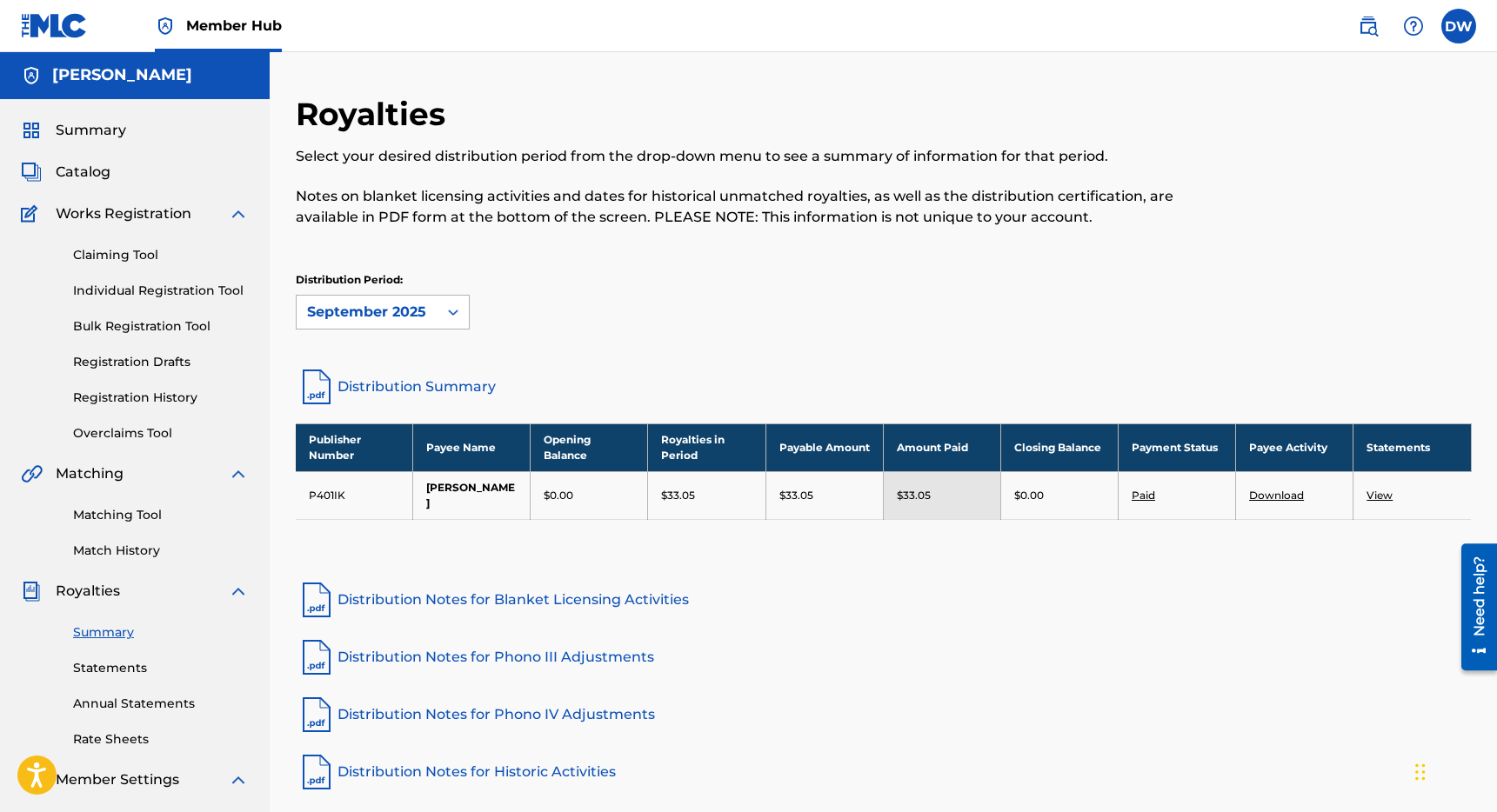
click at [452, 304] on icon at bounding box center [453, 313] width 18 height 18
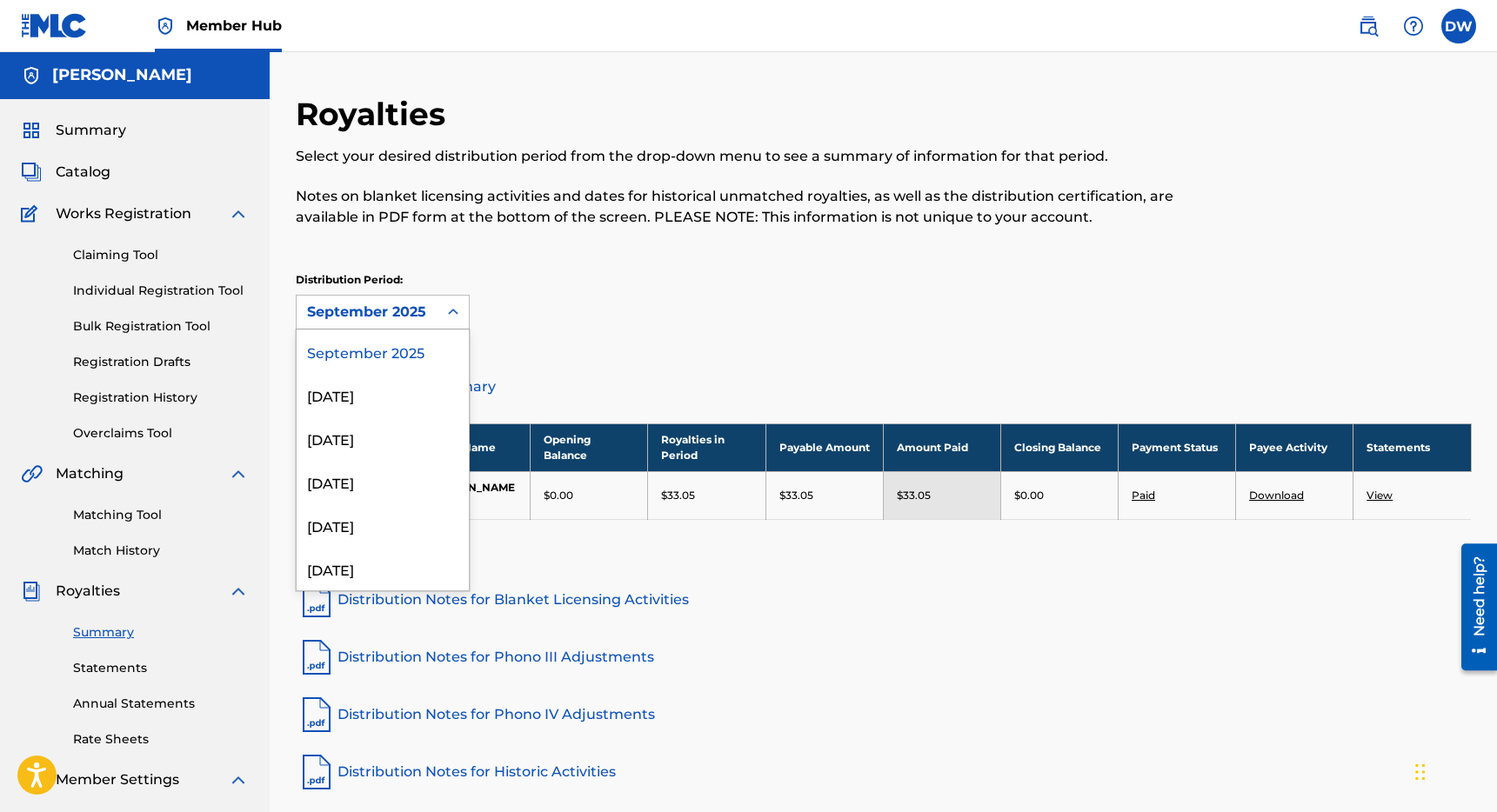
click at [690, 298] on div "Distribution Period: [DATE] selected, 1 of 54. 54 results available. Use Up and…" at bounding box center [883, 301] width 1176 height 57
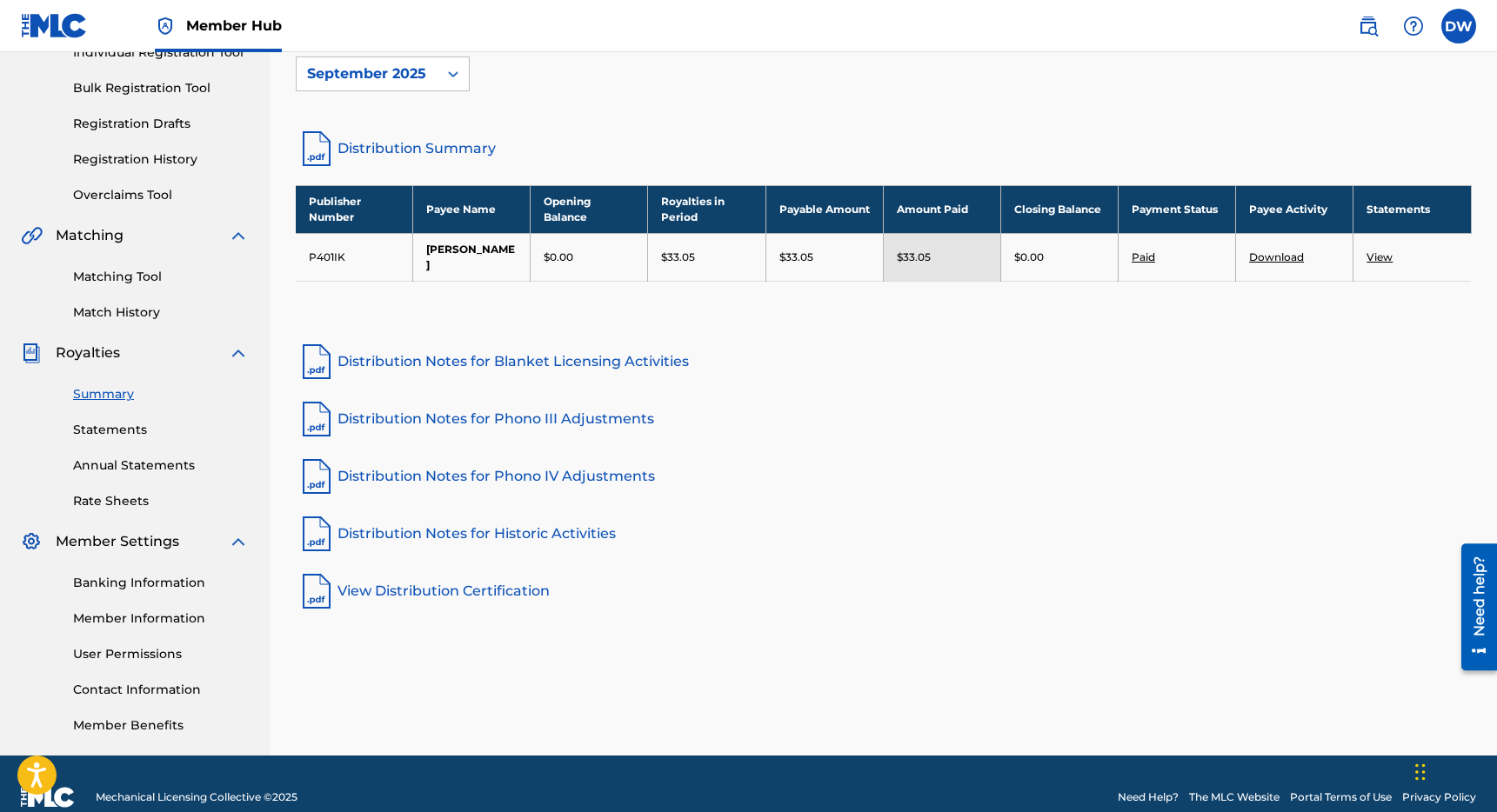
scroll to position [0, 0]
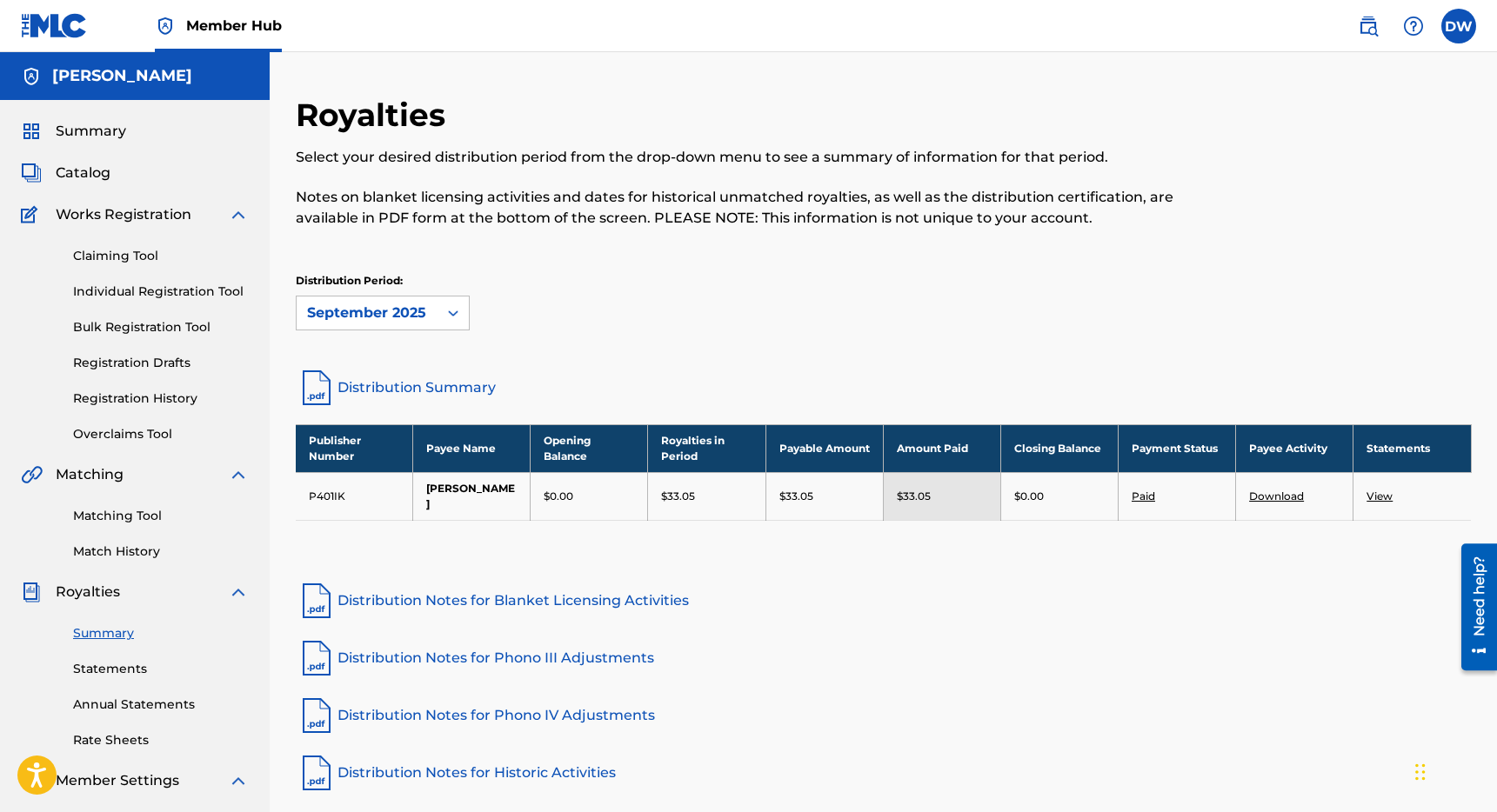
click at [501, 75] on div "Royalties Select your desired distribution period from the drop-down menu to se…" at bounding box center [883, 524] width 1227 height 943
